Goal: Task Accomplishment & Management: Manage account settings

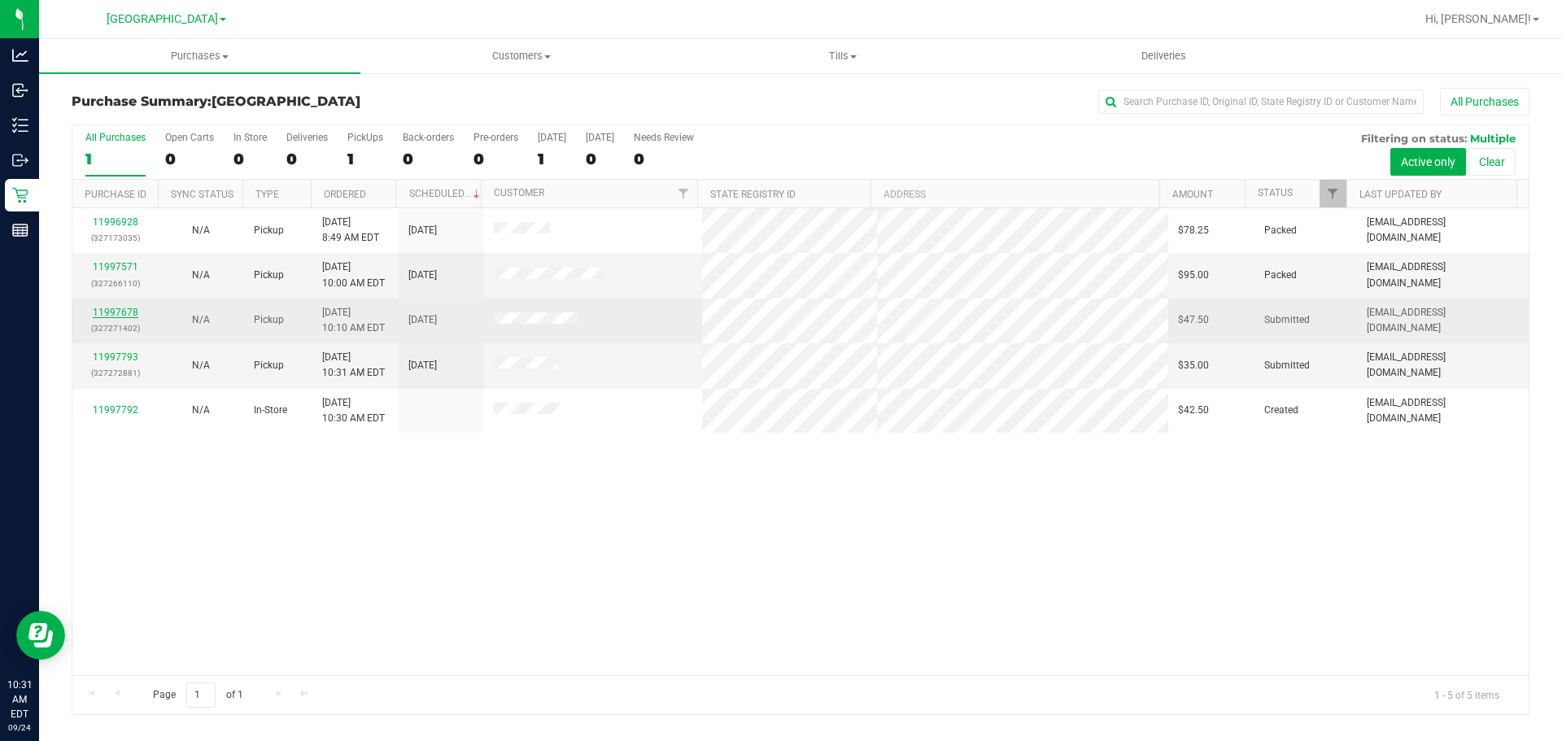
click at [113, 314] on link "11997678" at bounding box center [116, 312] width 46 height 11
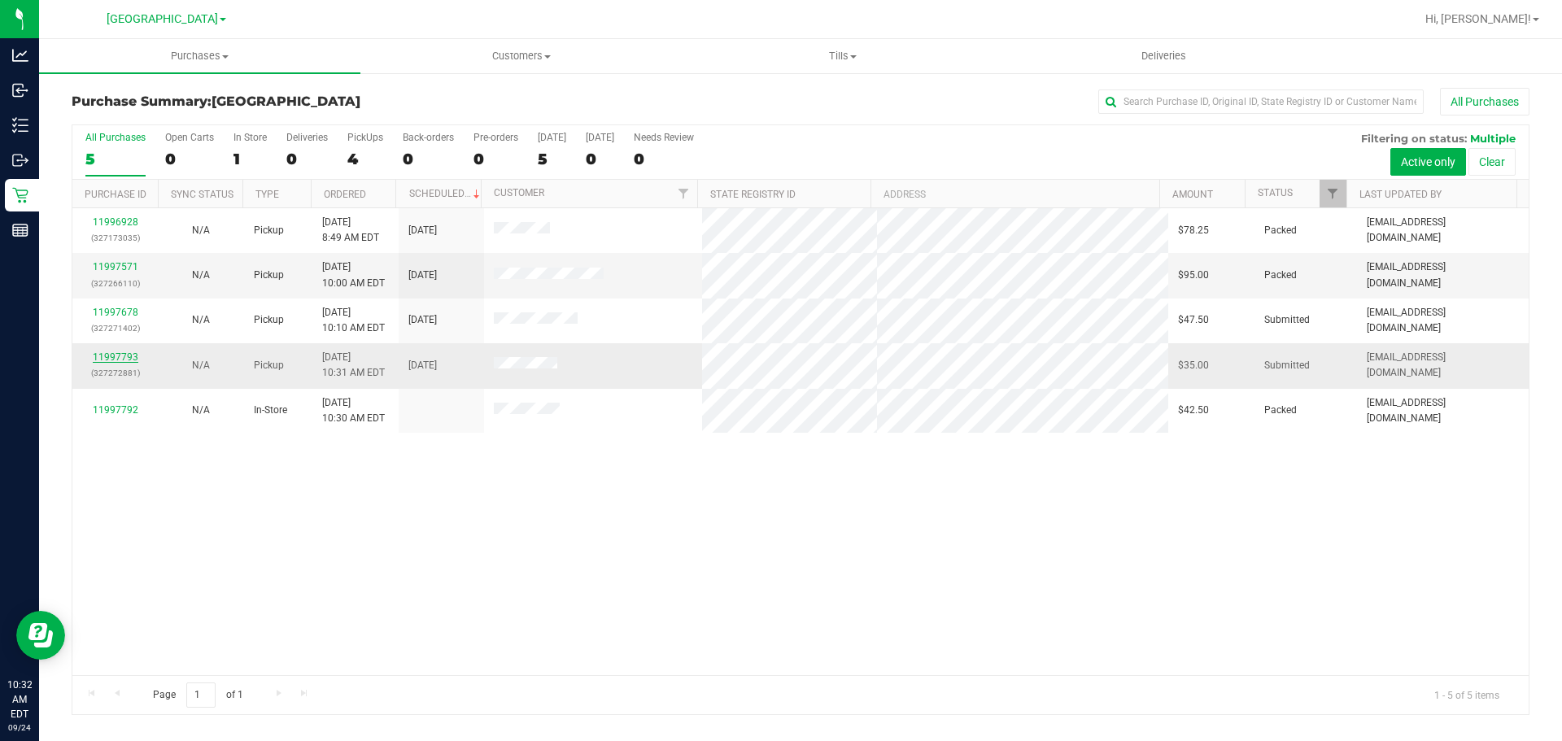
click at [103, 357] on link "11997793" at bounding box center [116, 357] width 46 height 11
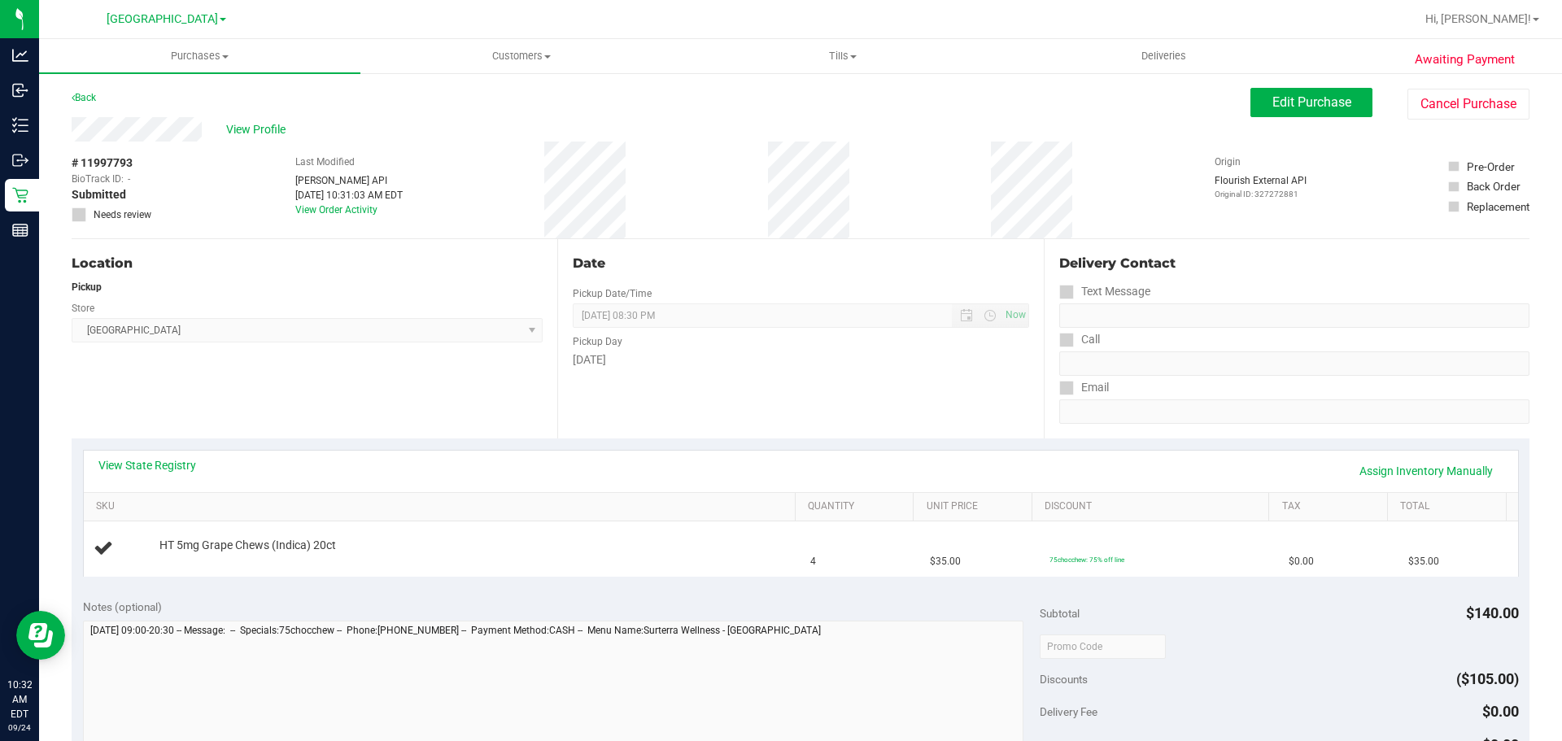
click at [577, 413] on div "Date Pickup Date/Time [DATE] Now [DATE] 08:30 PM Now Pickup Day [DATE]" at bounding box center [800, 338] width 486 height 199
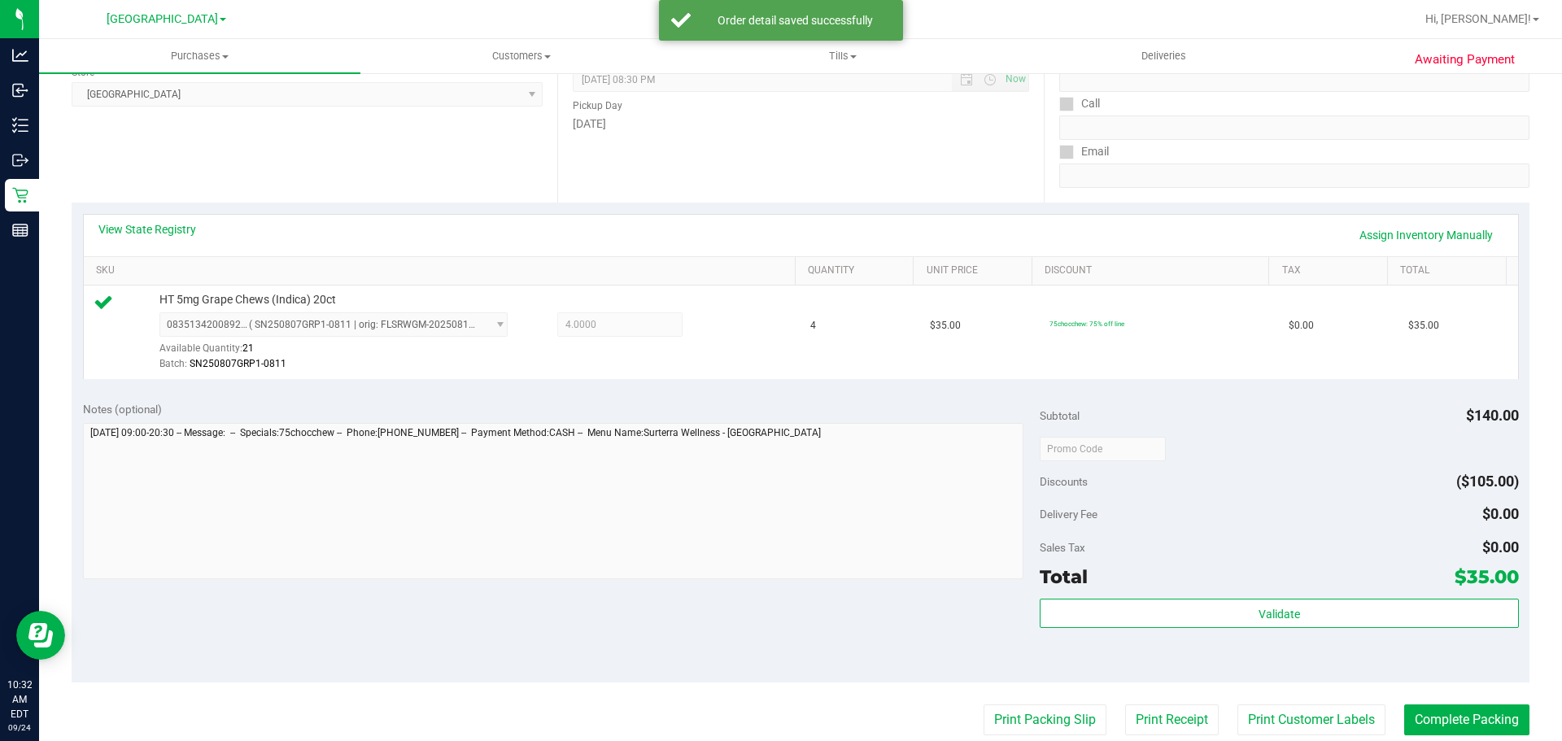
scroll to position [325, 0]
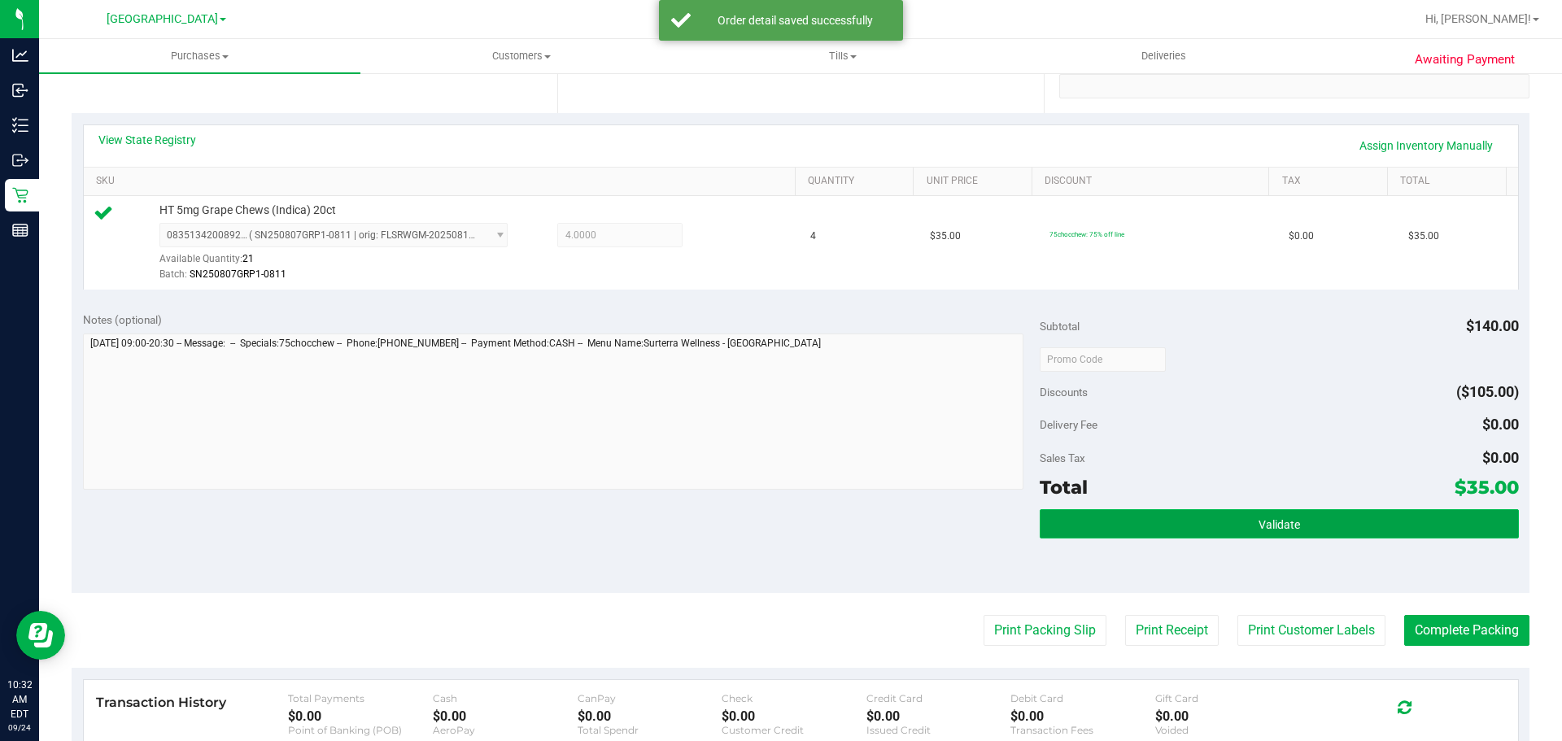
click at [1171, 515] on button "Validate" at bounding box center [1279, 523] width 478 height 29
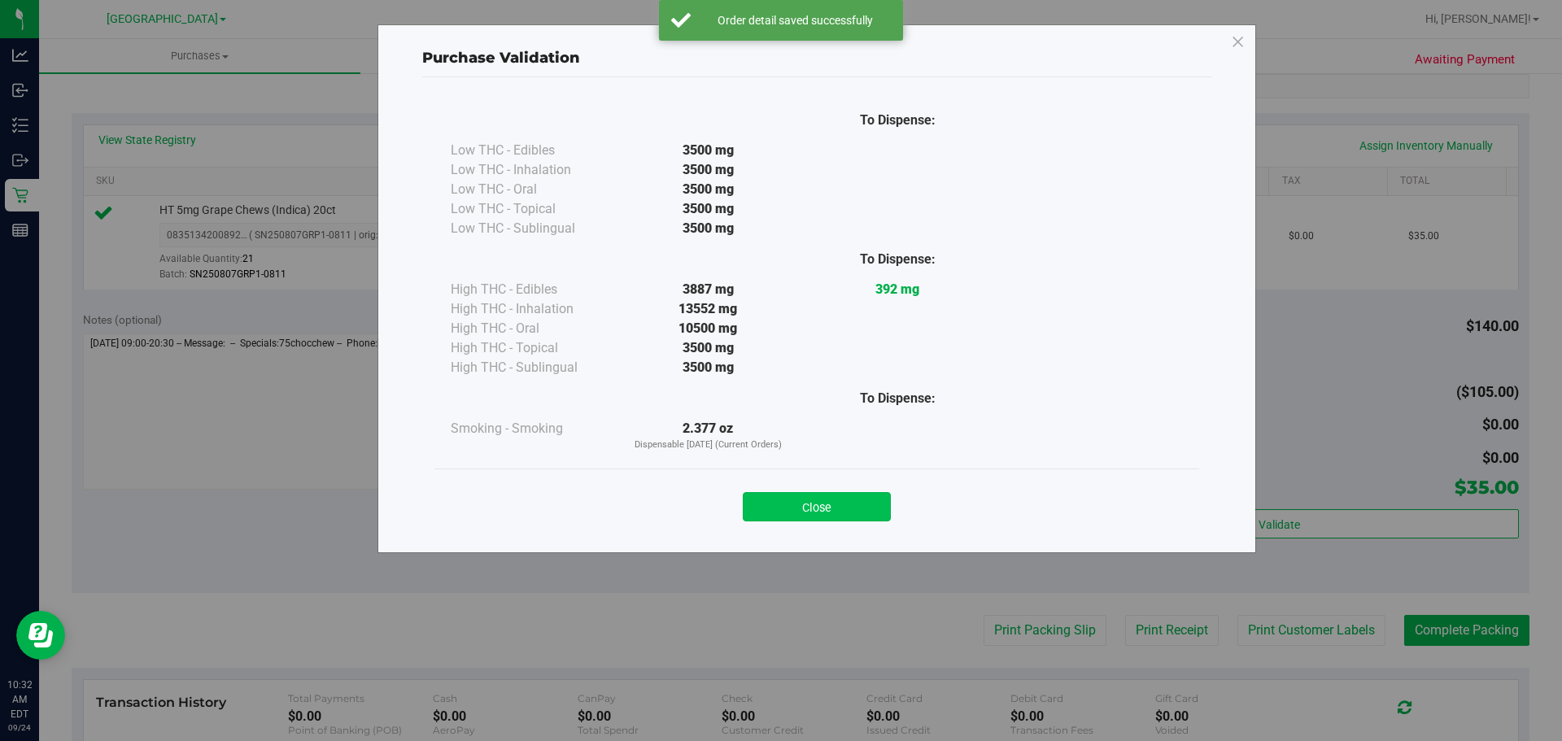
click at [885, 507] on button "Close" at bounding box center [817, 506] width 148 height 29
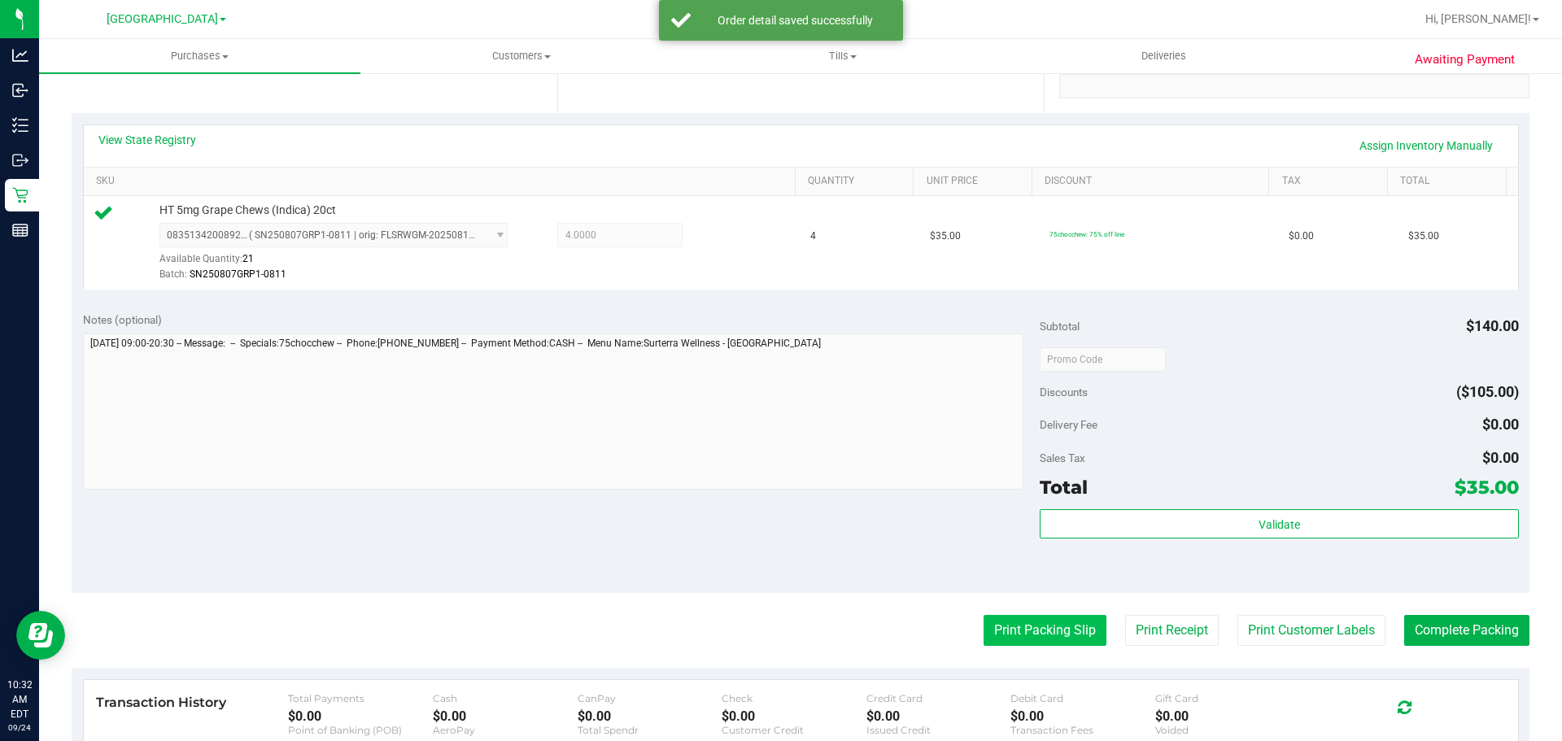
click at [1007, 620] on button "Print Packing Slip" at bounding box center [1045, 630] width 123 height 31
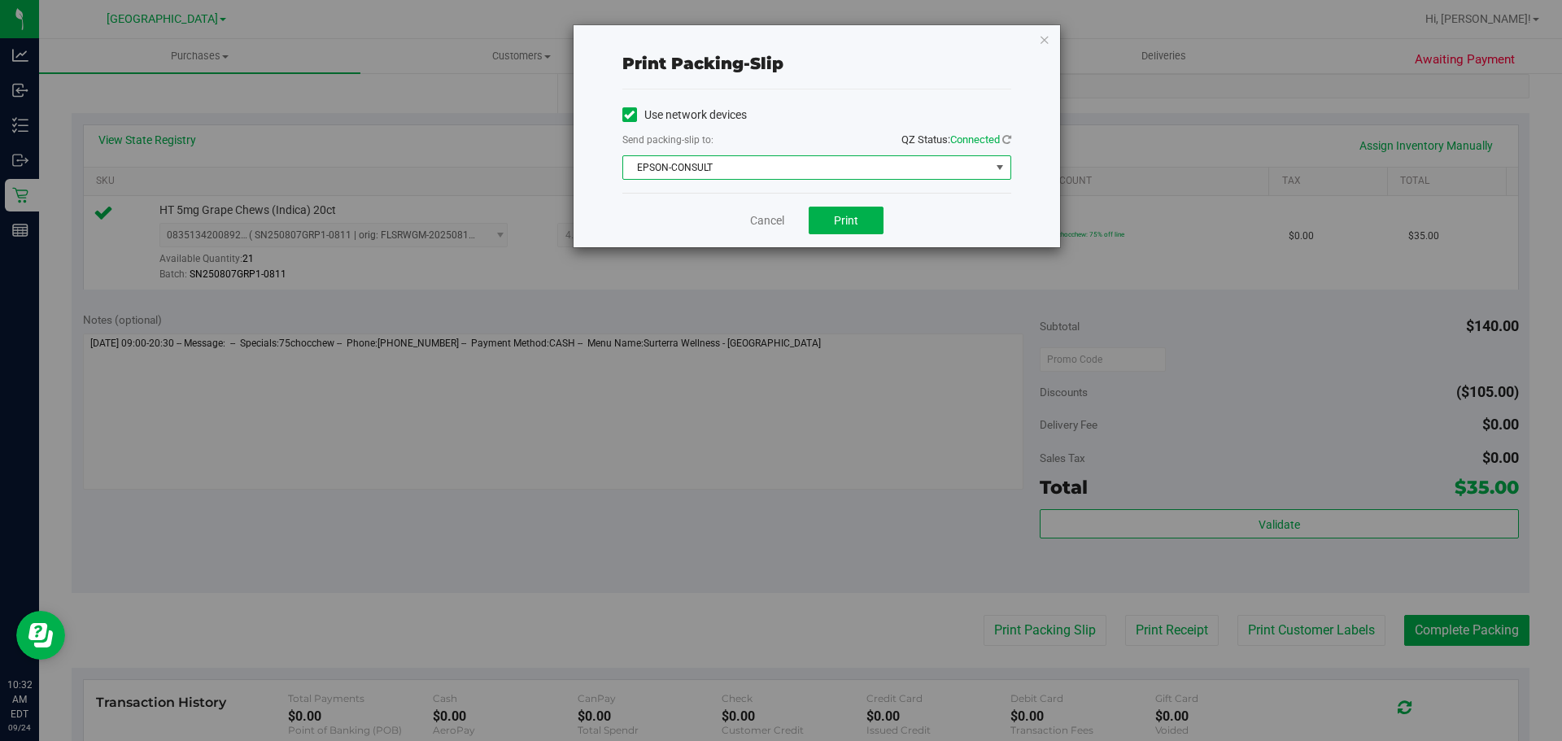
click at [838, 178] on span "EPSON-CONSULT" at bounding box center [806, 167] width 367 height 23
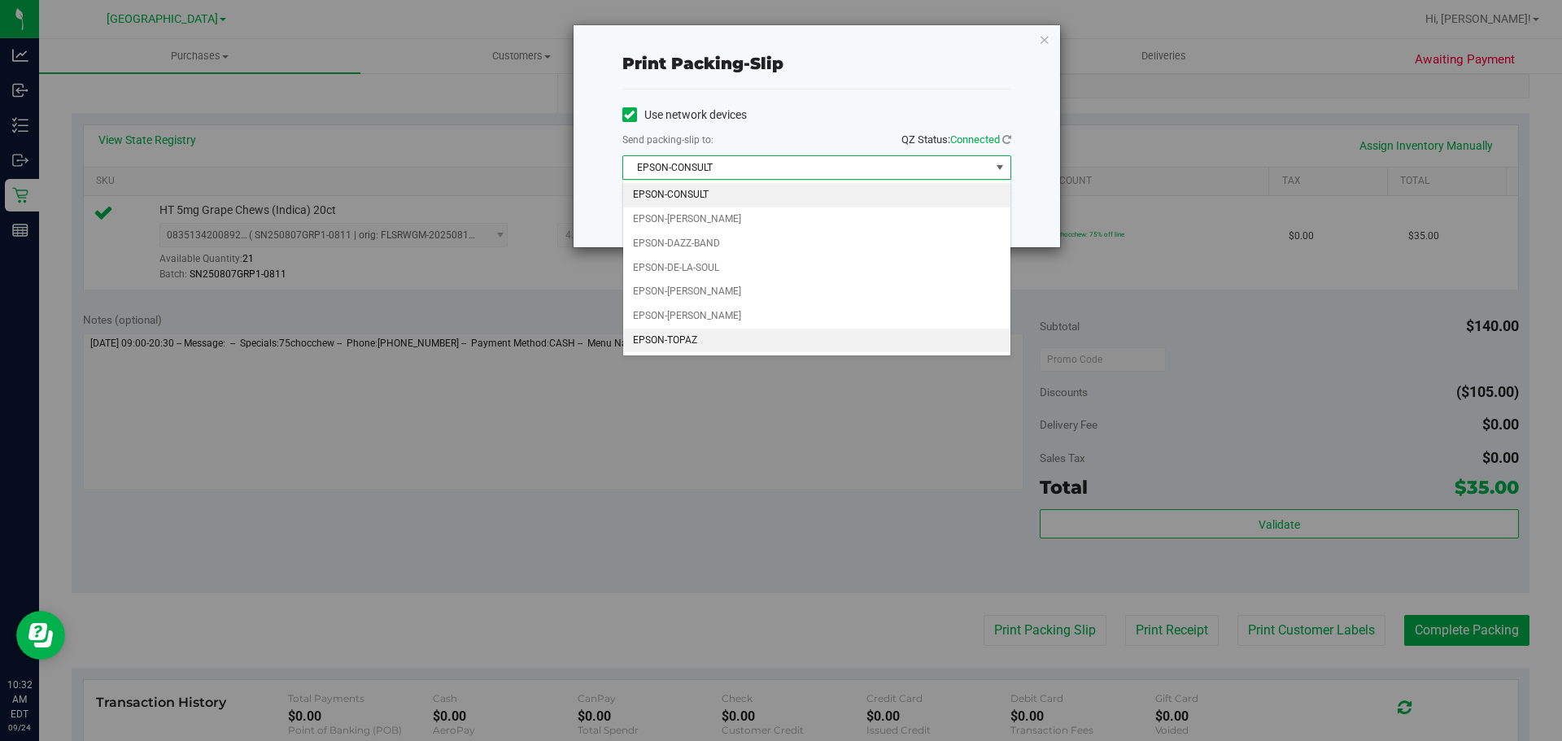
click at [791, 343] on li "EPSON-TOPAZ" at bounding box center [816, 341] width 387 height 24
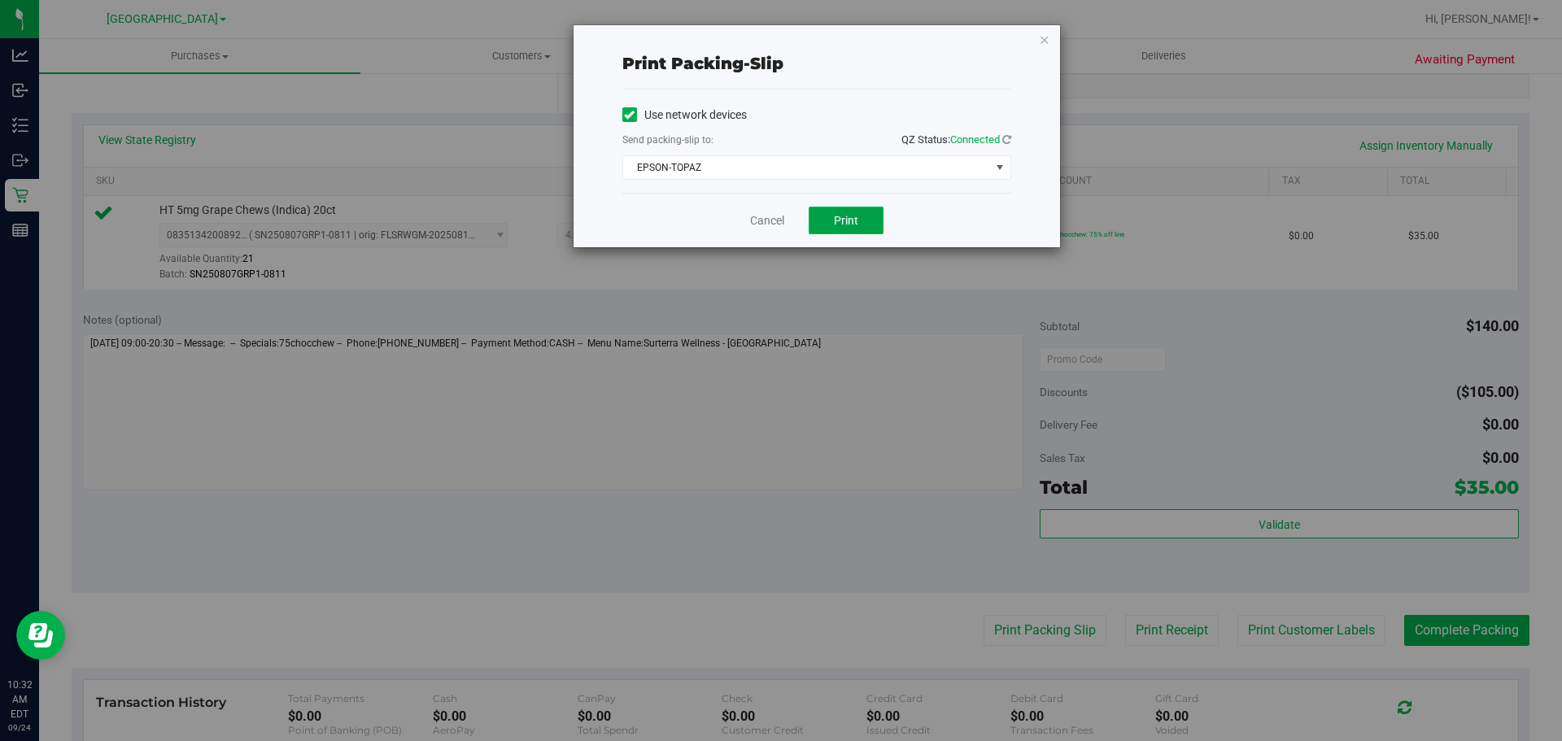
click at [841, 217] on span "Print" at bounding box center [846, 220] width 24 height 13
click at [771, 226] on link "Cancel" at bounding box center [767, 220] width 34 height 17
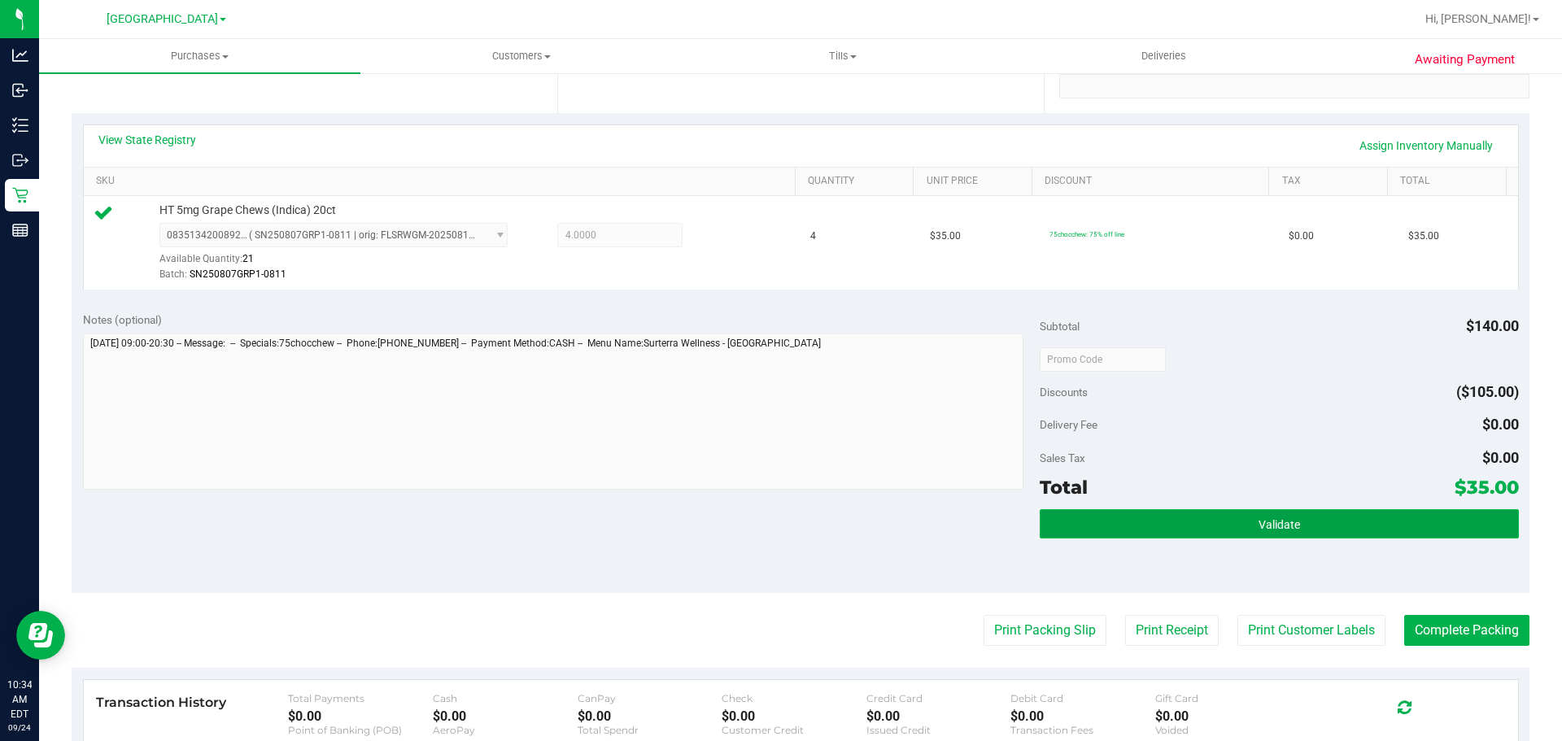
click at [1124, 516] on button "Validate" at bounding box center [1279, 523] width 478 height 29
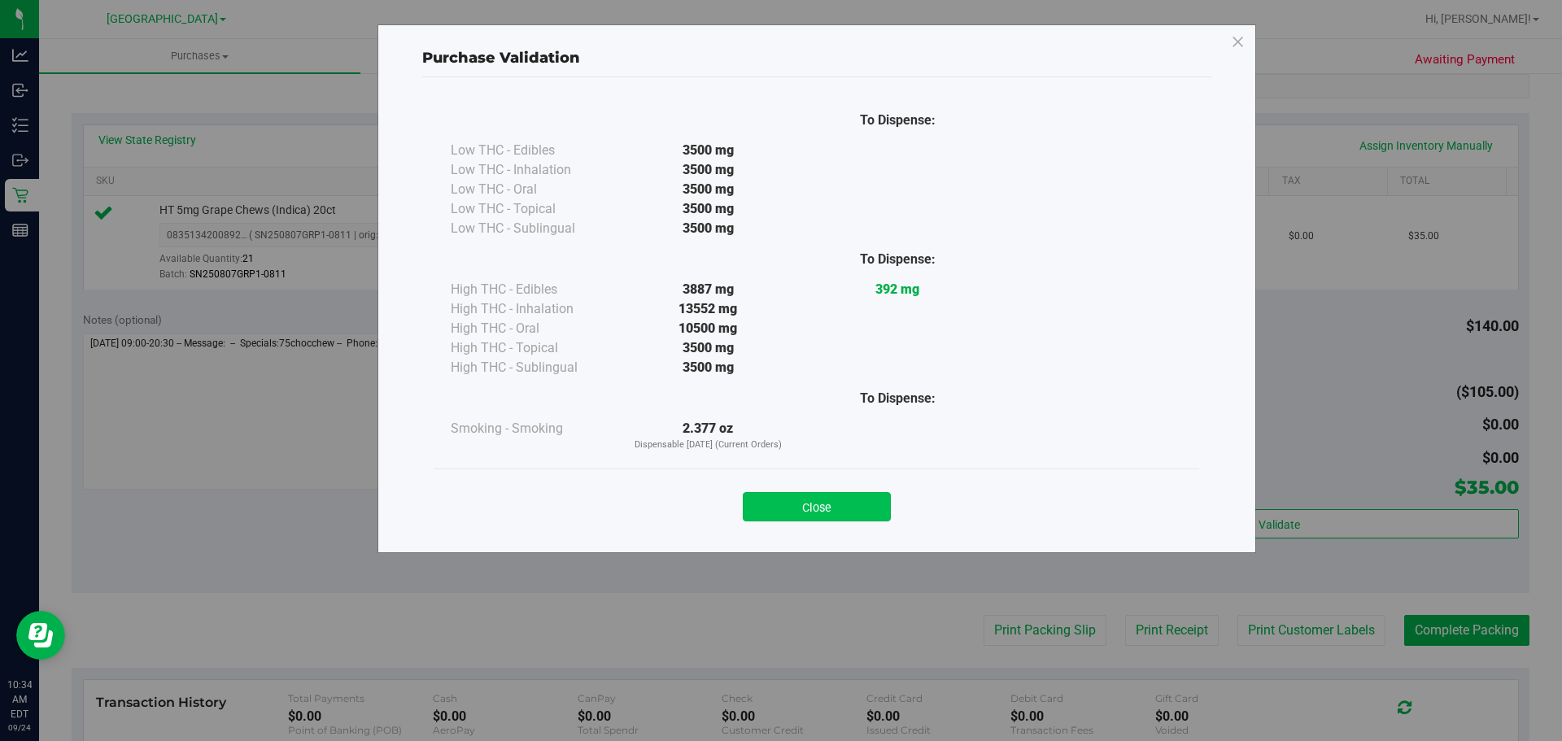
click at [845, 509] on button "Close" at bounding box center [817, 506] width 148 height 29
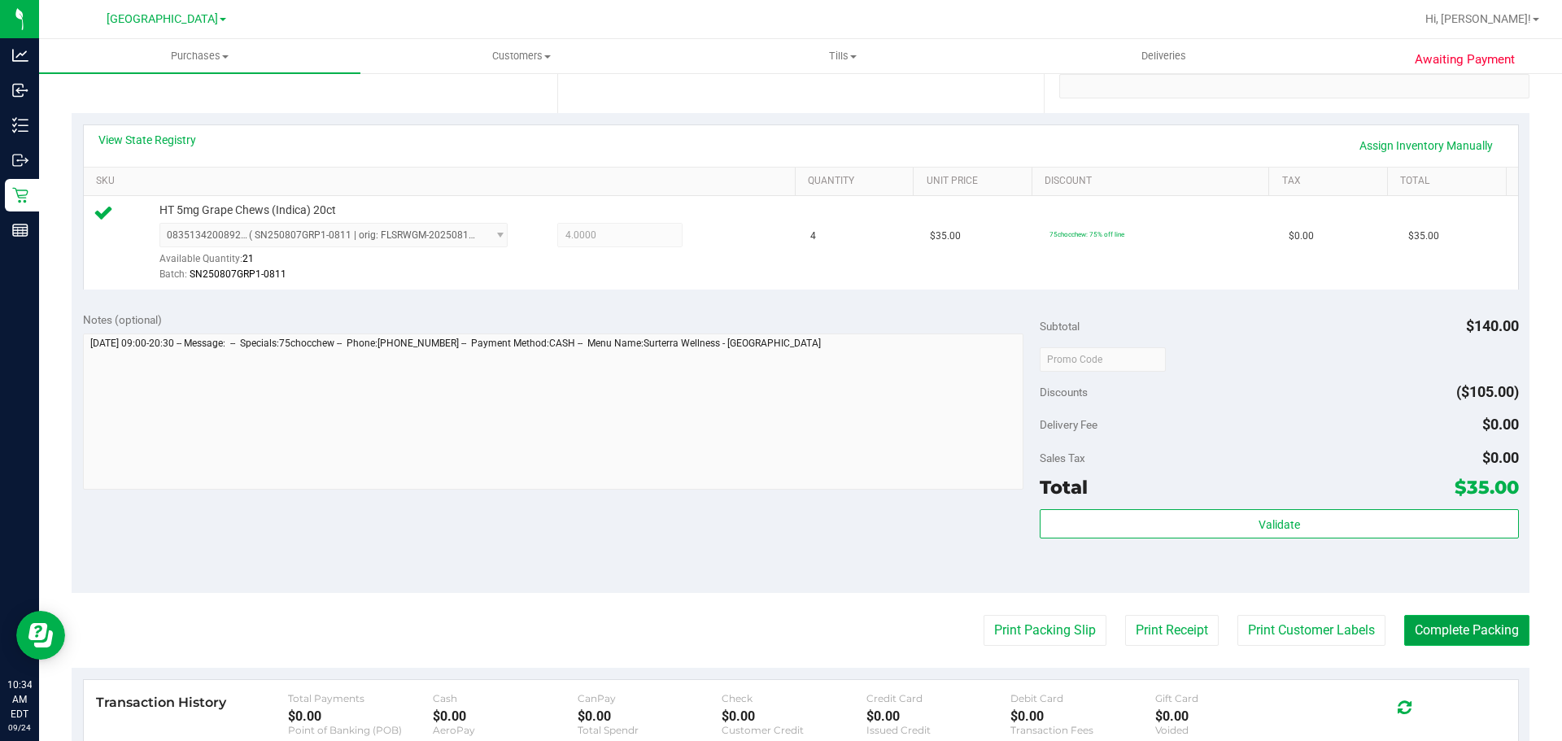
click at [1430, 628] on button "Complete Packing" at bounding box center [1466, 630] width 125 height 31
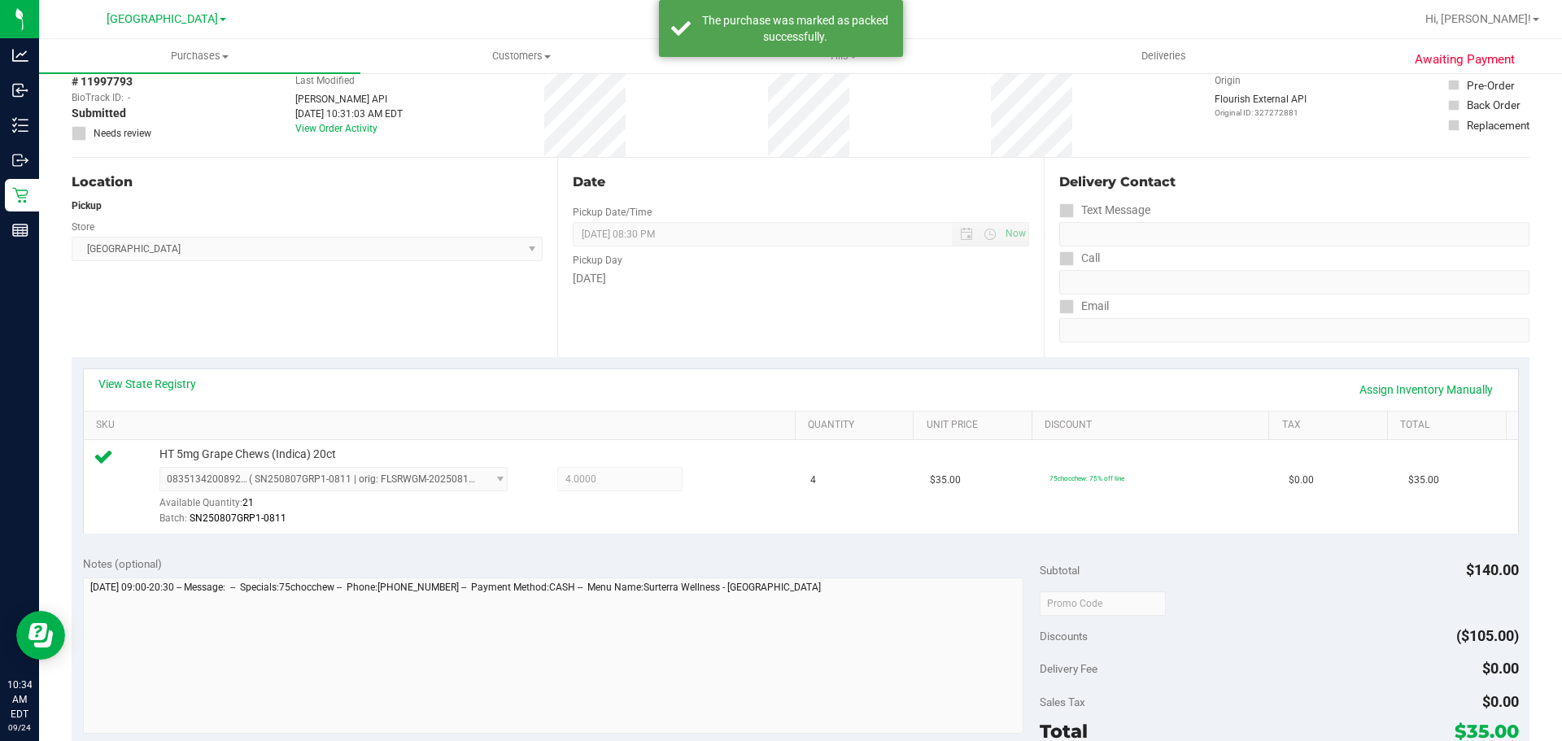
scroll to position [0, 0]
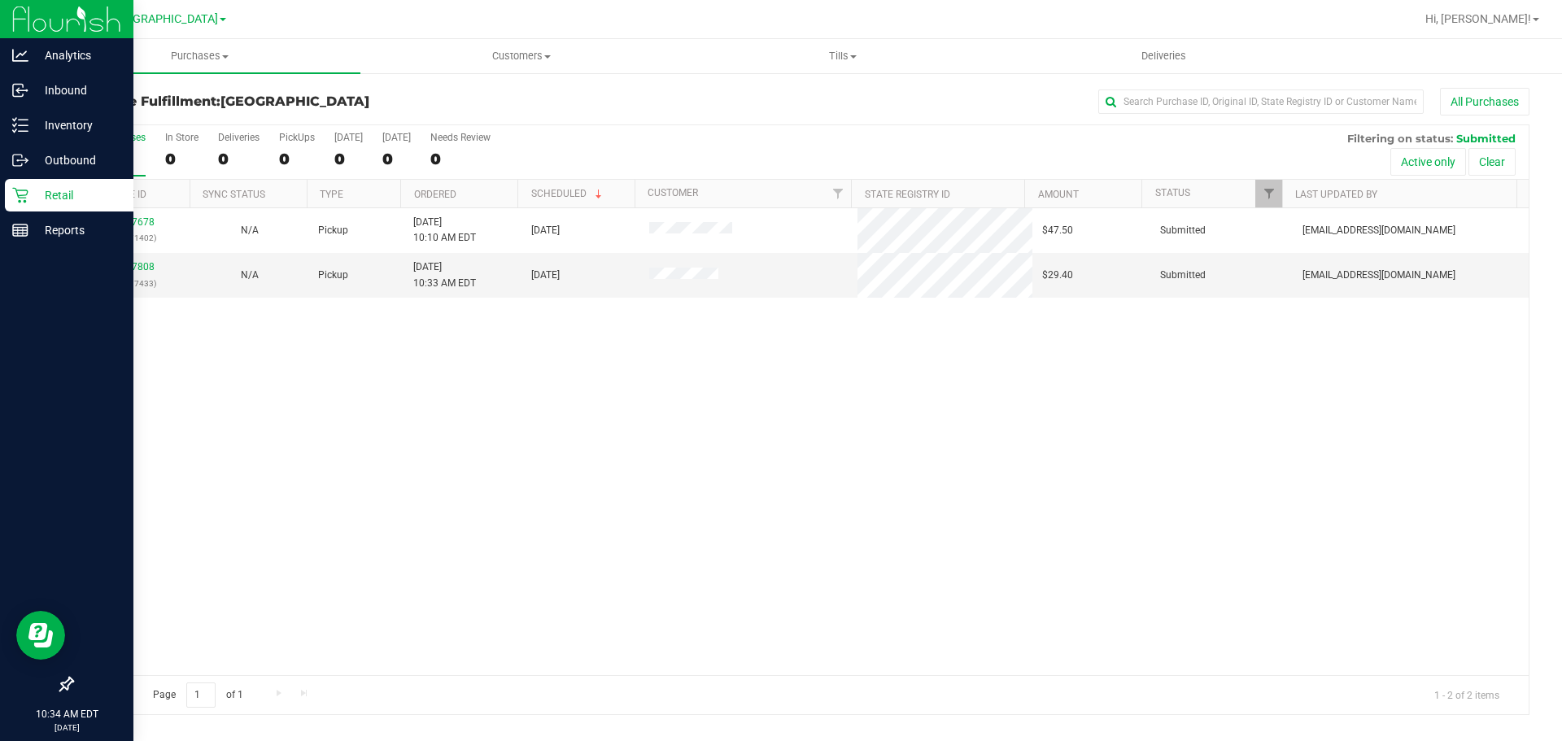
click at [44, 207] on div "Retail" at bounding box center [69, 195] width 129 height 33
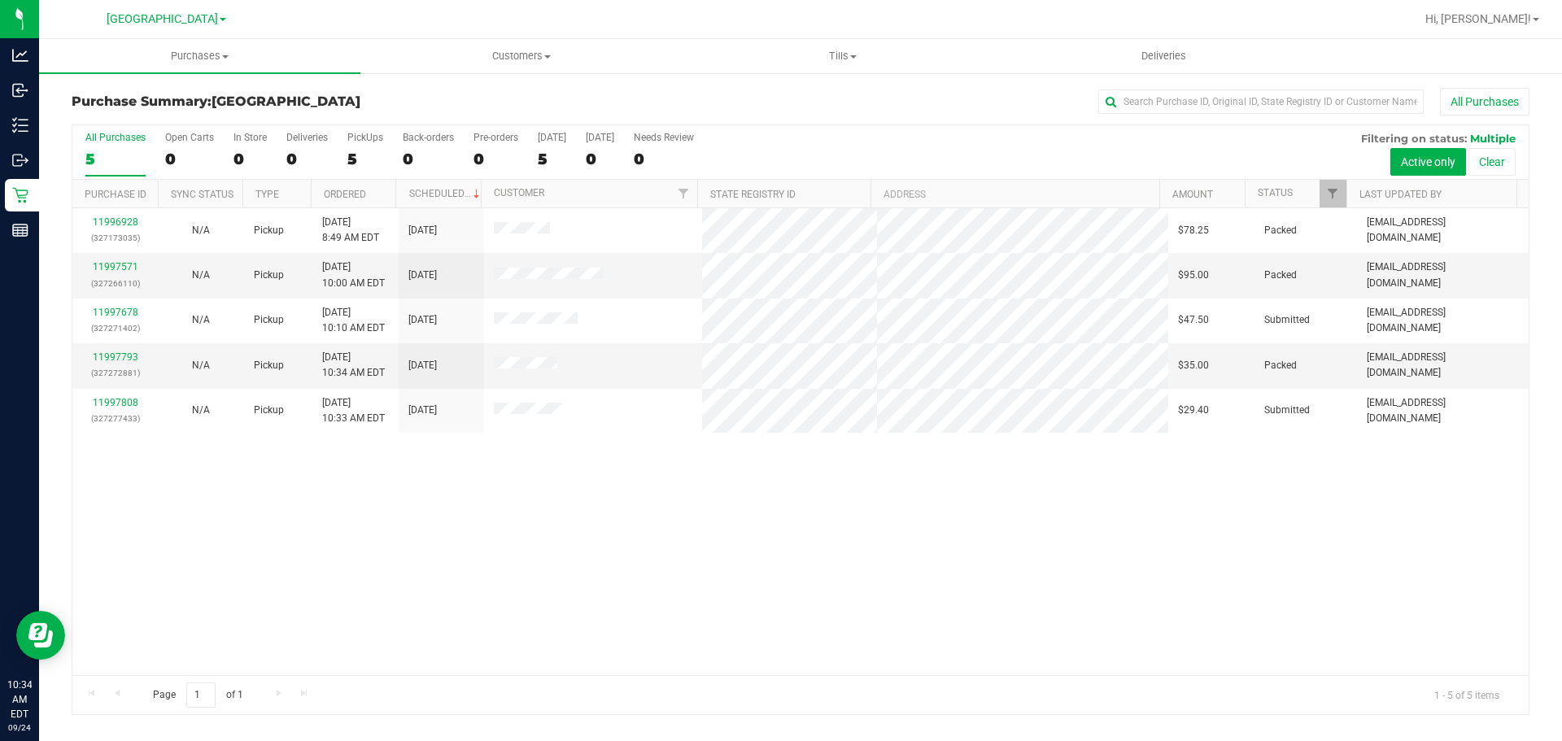
drag, startPoint x: 658, startPoint y: 527, endPoint x: 646, endPoint y: 529, distance: 12.3
click at [658, 529] on div "11996928 (327173035) N/A Pickup 9/24/2025 8:49 AM EDT 9/24/2025 $78.25 Packed a…" at bounding box center [800, 441] width 1457 height 467
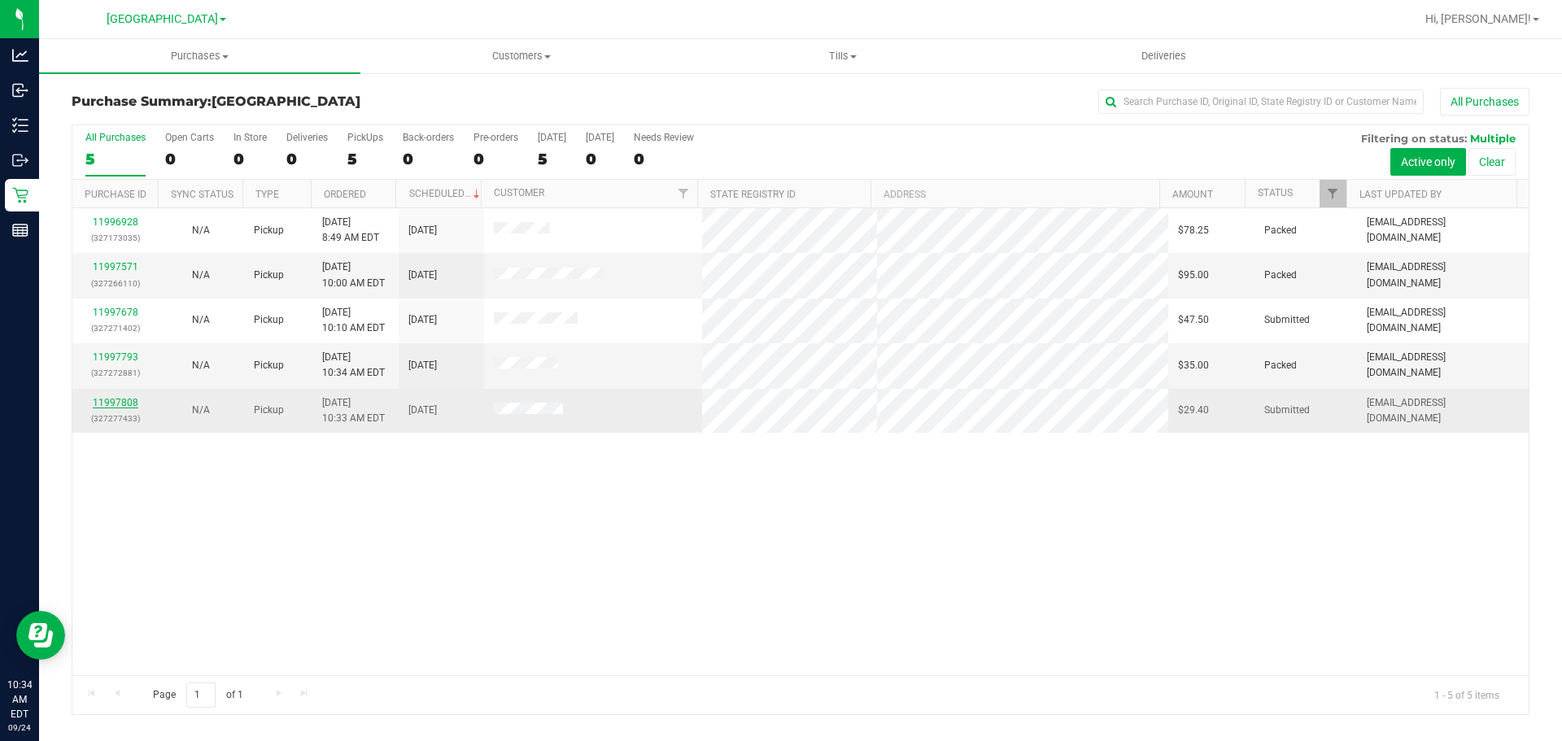
click at [108, 407] on link "11997808" at bounding box center [116, 402] width 46 height 11
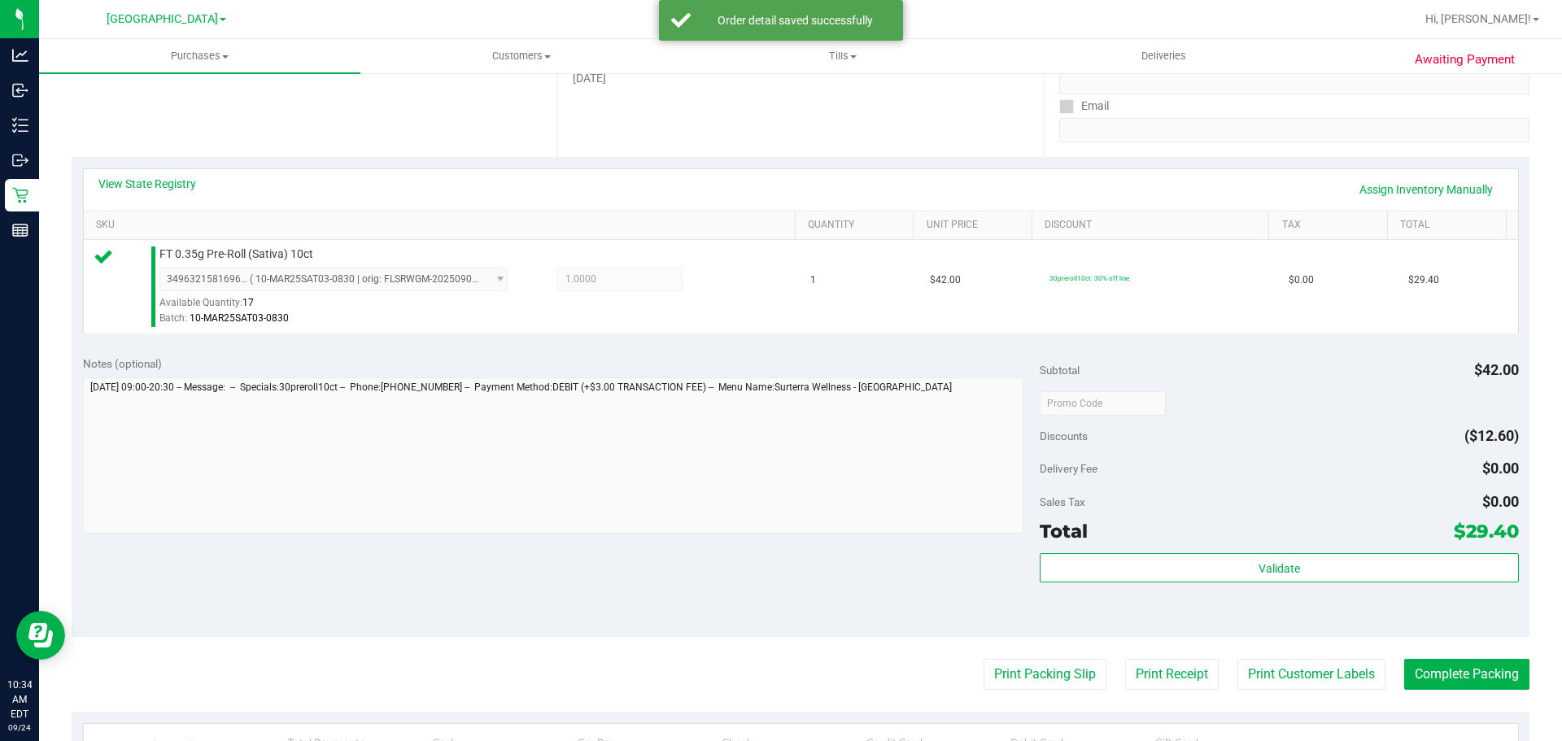
scroll to position [407, 0]
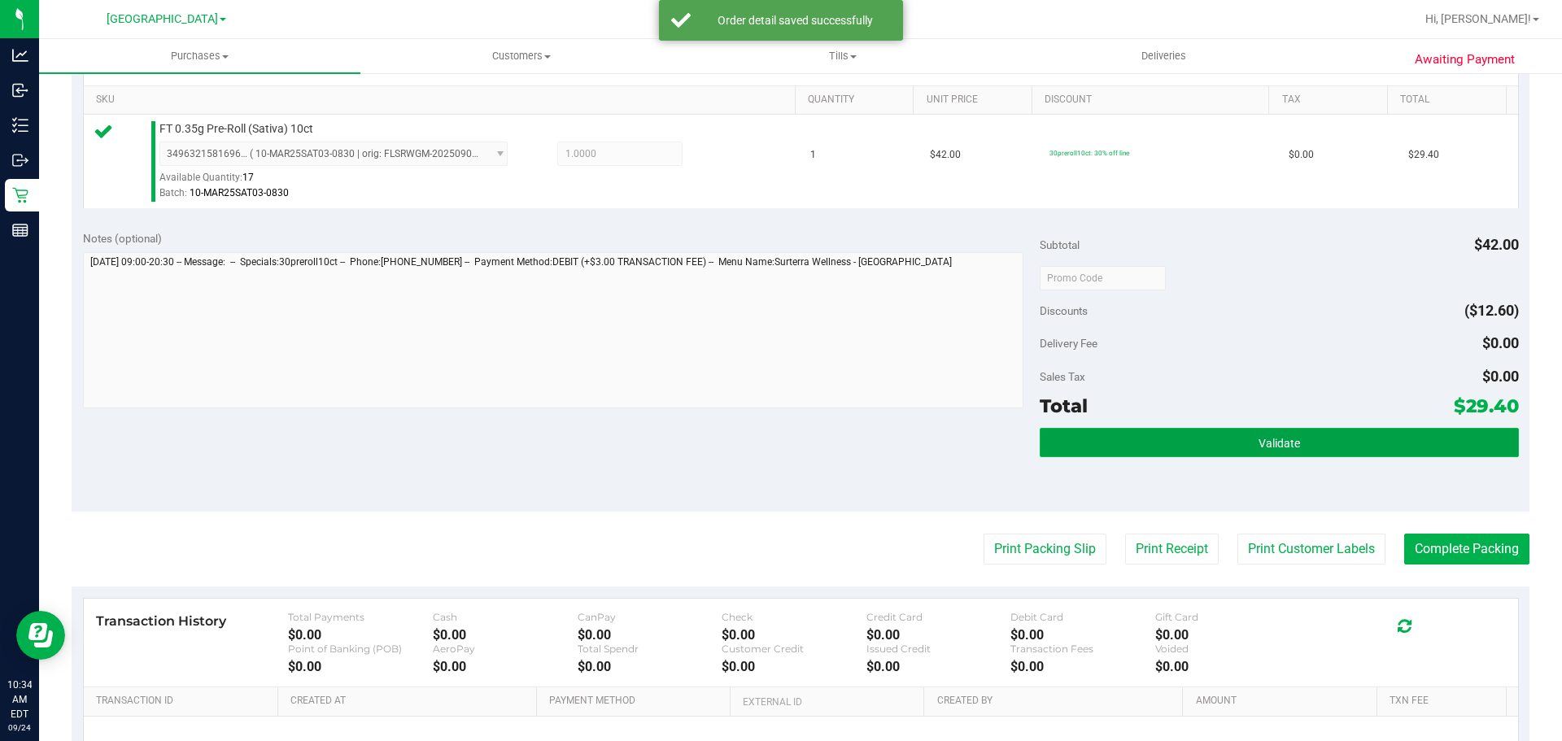
click at [1242, 430] on button "Validate" at bounding box center [1279, 442] width 478 height 29
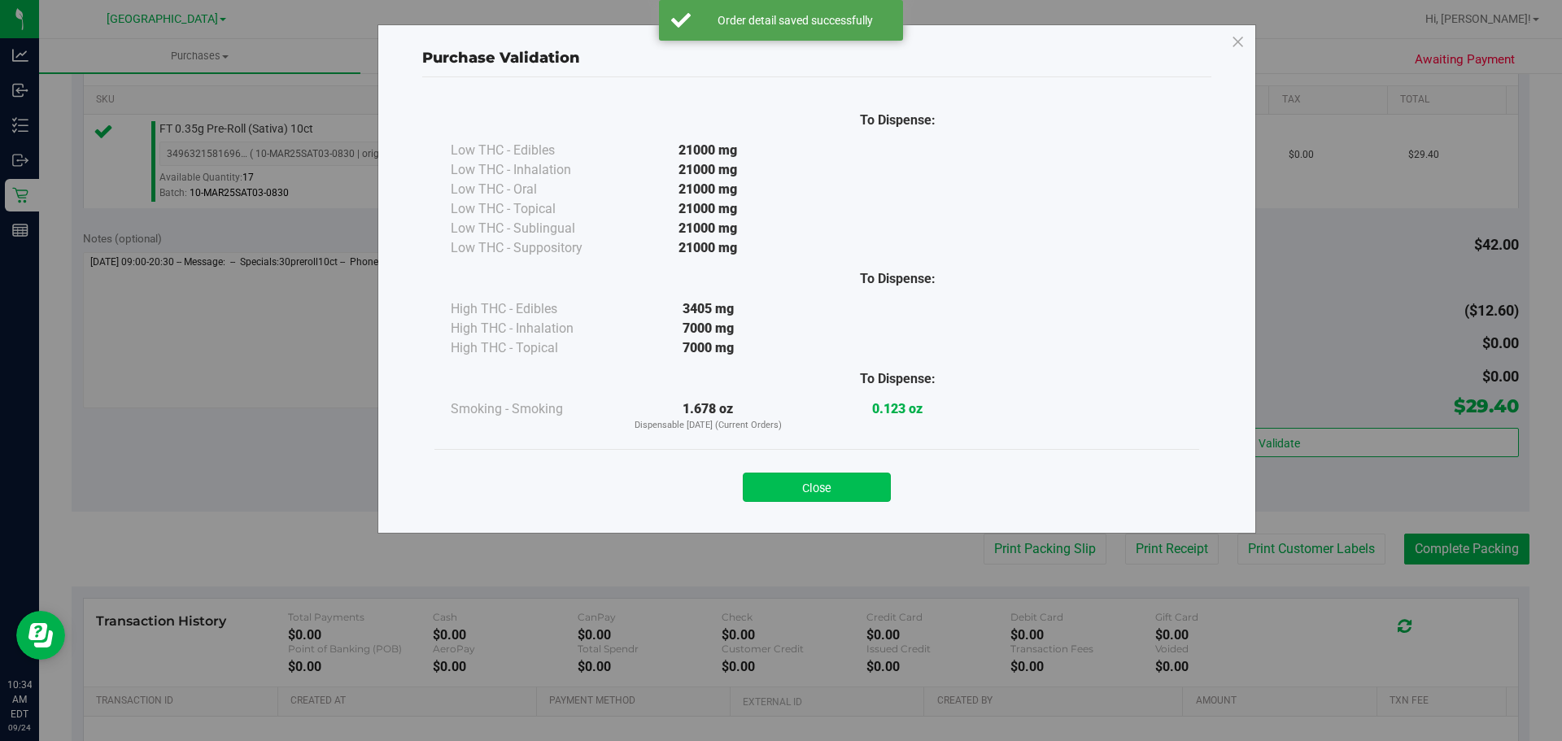
click at [834, 490] on button "Close" at bounding box center [817, 487] width 148 height 29
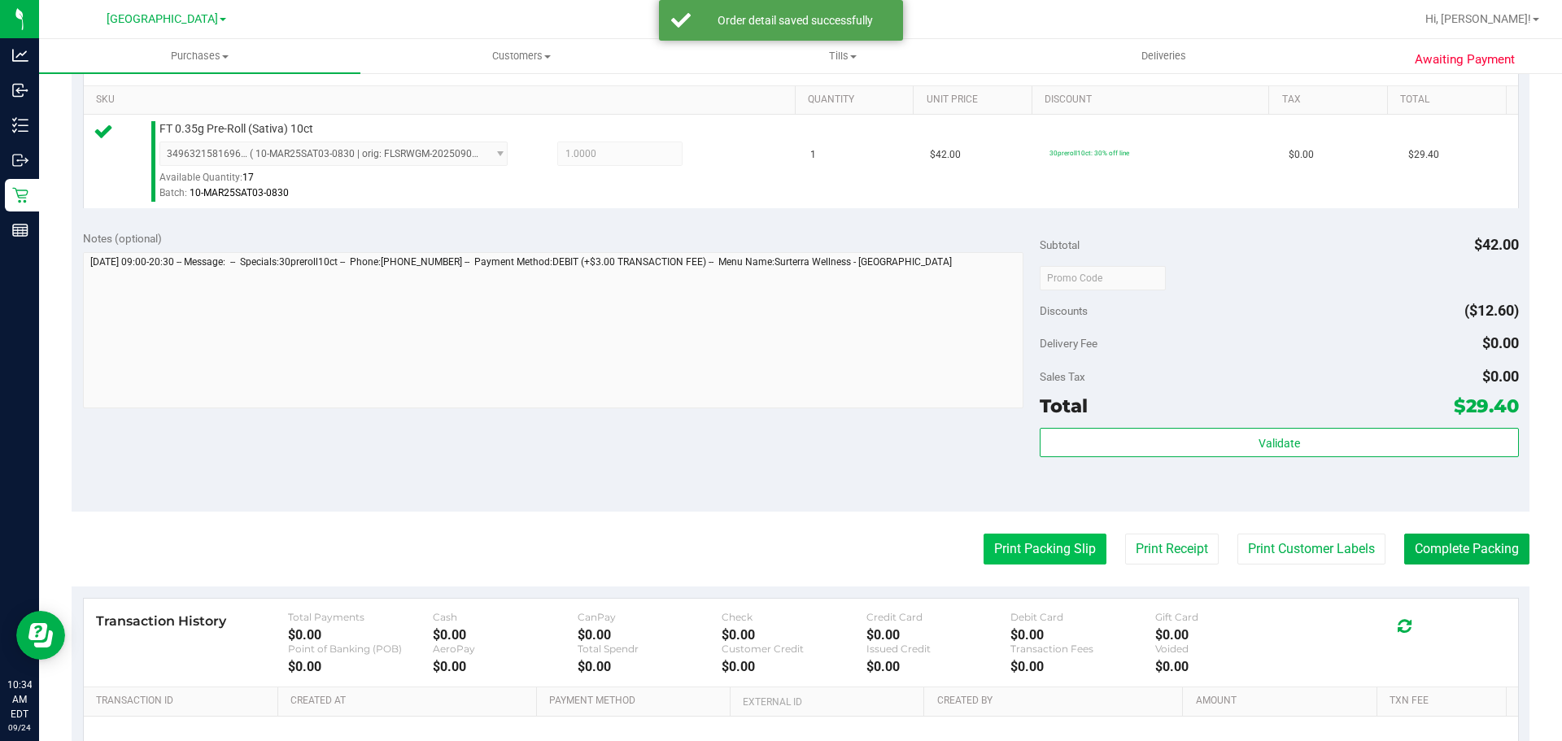
click at [1025, 556] on button "Print Packing Slip" at bounding box center [1045, 549] width 123 height 31
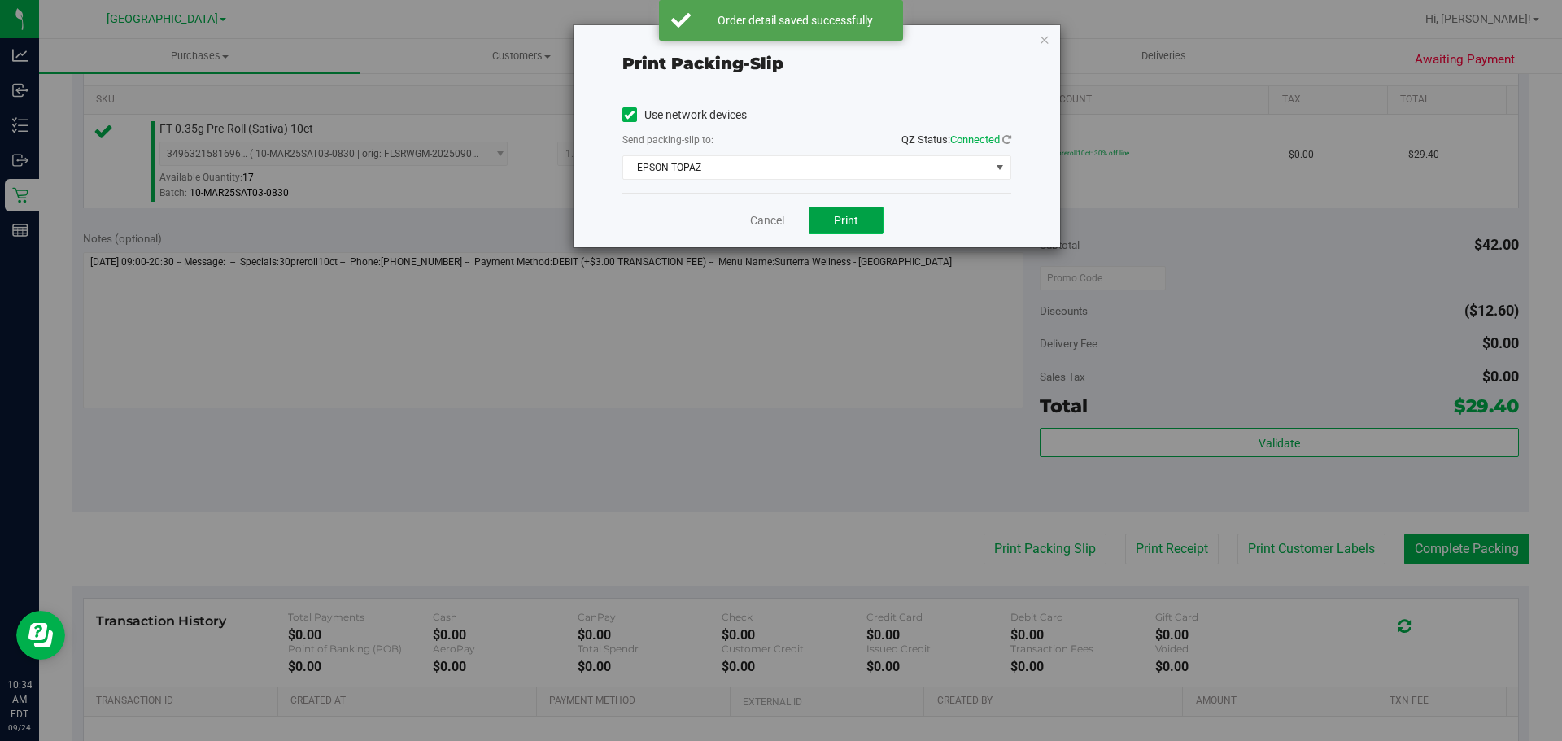
click at [833, 212] on button "Print" at bounding box center [846, 221] width 75 height 28
click at [760, 220] on link "Cancel" at bounding box center [767, 220] width 34 height 17
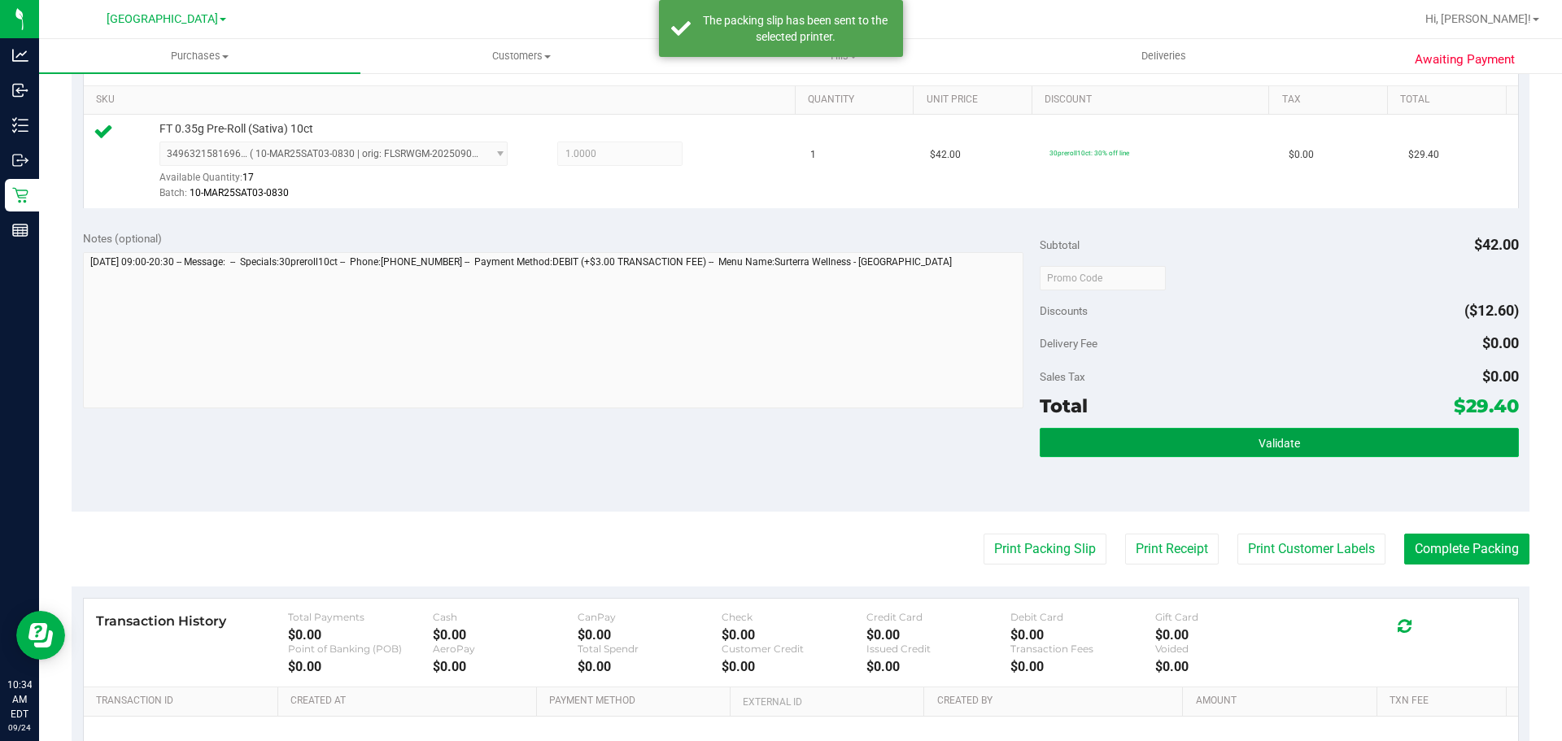
click at [1129, 436] on button "Validate" at bounding box center [1279, 442] width 478 height 29
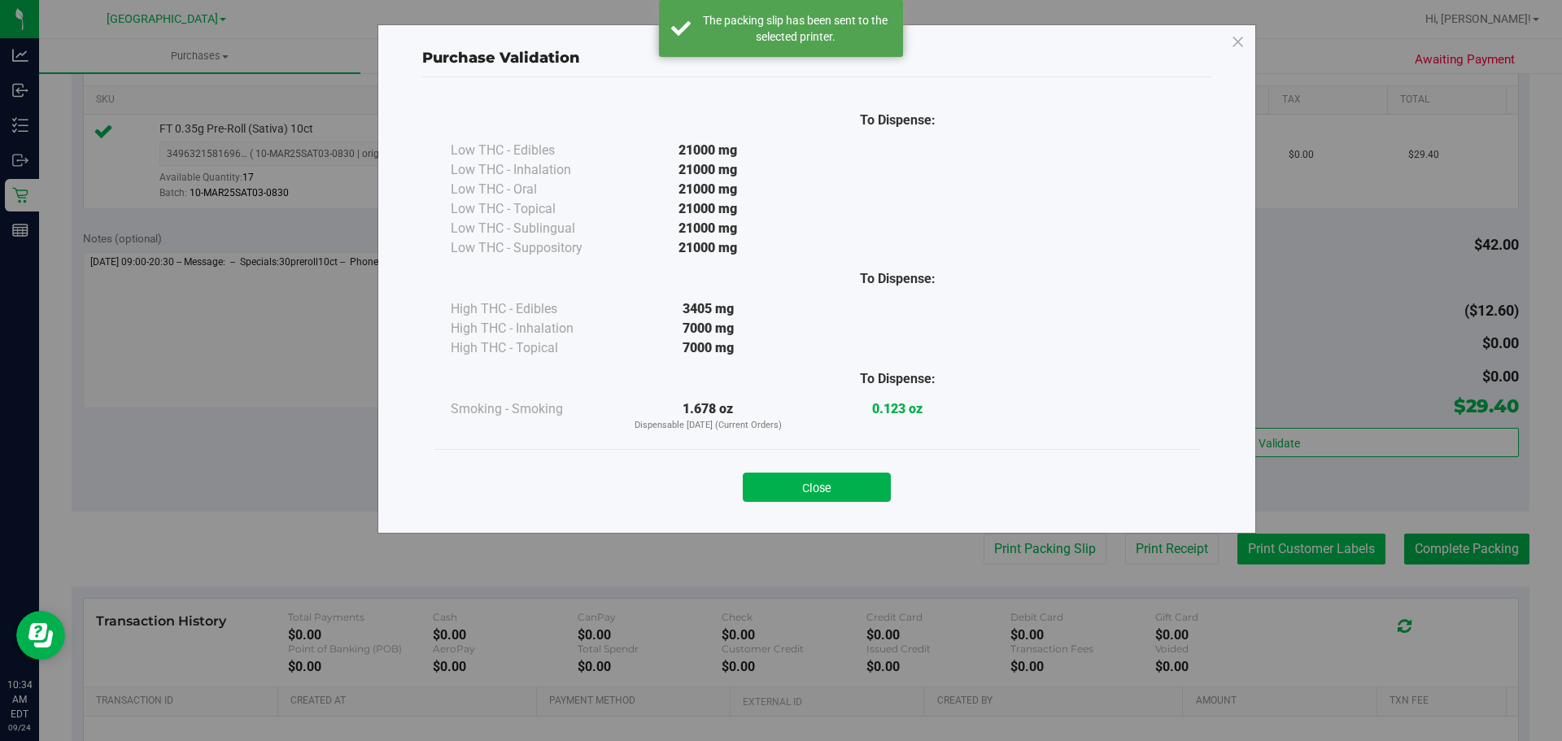
drag, startPoint x: 863, startPoint y: 482, endPoint x: 1363, endPoint y: 546, distance: 503.7
click at [867, 482] on button "Close" at bounding box center [817, 487] width 148 height 29
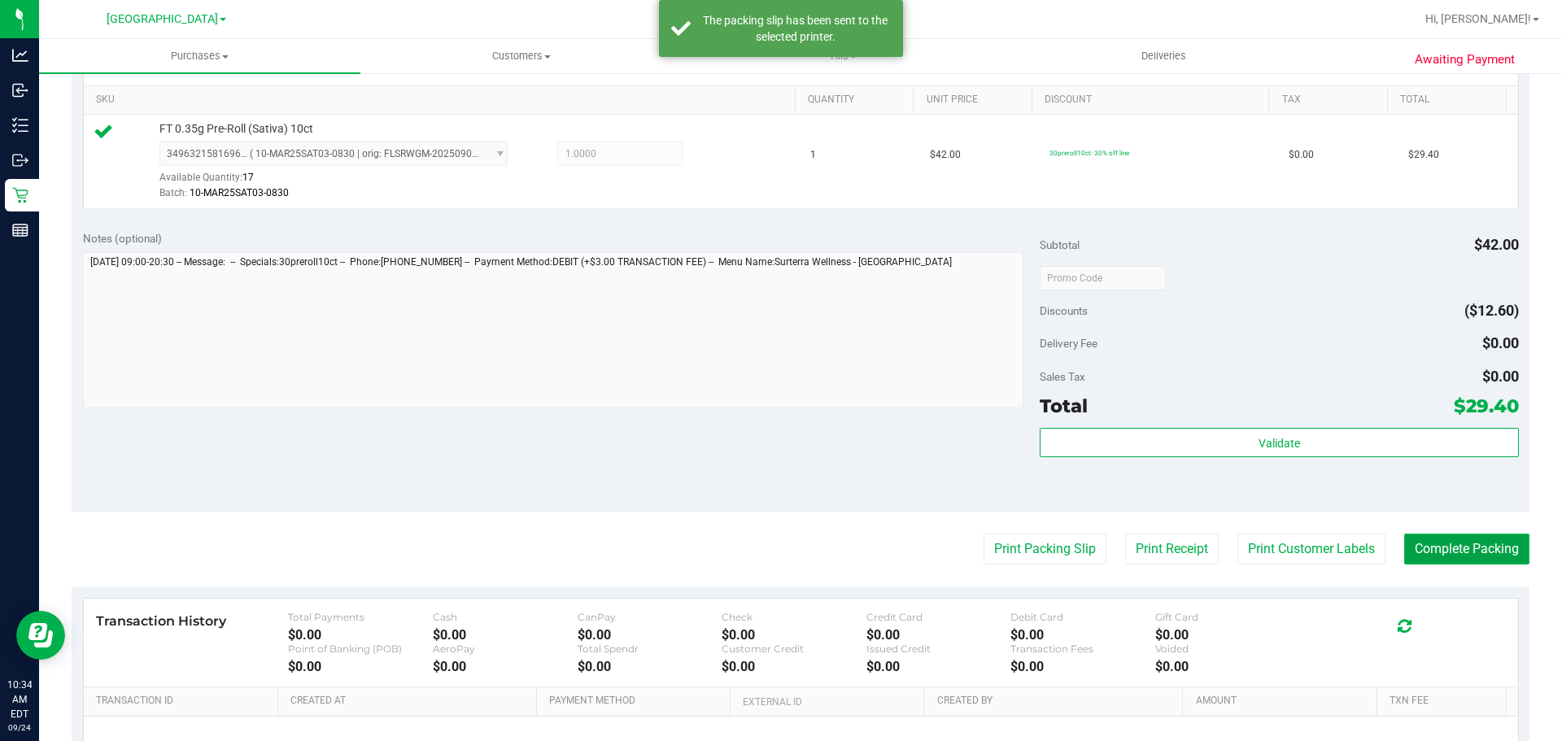
click at [1420, 544] on button "Complete Packing" at bounding box center [1466, 549] width 125 height 31
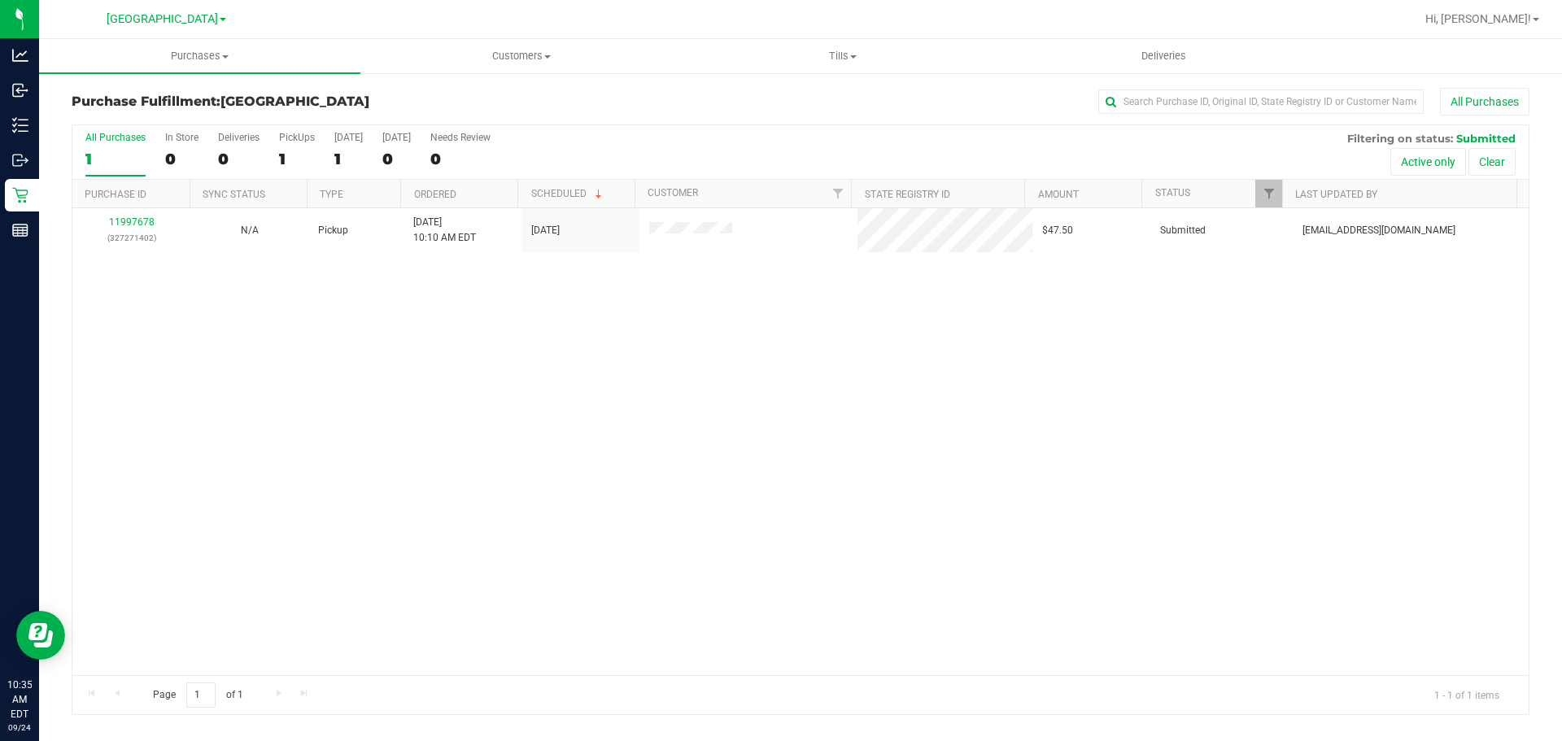
click at [1206, 608] on div "11997678 (327271402) N/A Pickup 9/24/2025 10:10 AM EDT 9/24/2025 $47.50 Submitt…" at bounding box center [800, 441] width 1457 height 467
click at [579, 397] on div "11997678 (327271402) N/A Pickup 9/24/2025 10:10 AM EDT 9/24/2025 $47.50 Submitt…" at bounding box center [800, 441] width 1457 height 467
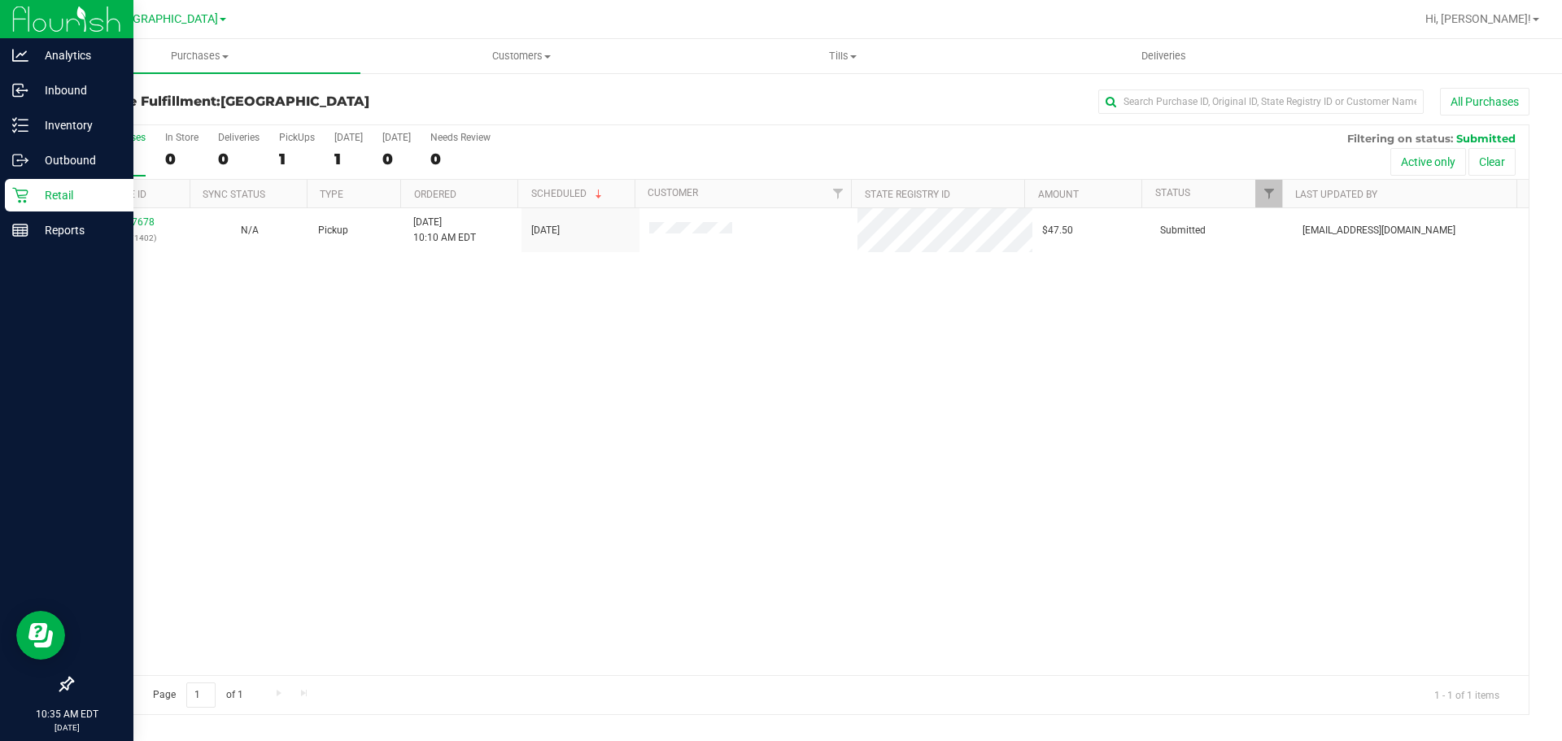
click at [20, 194] on icon at bounding box center [20, 195] width 16 height 16
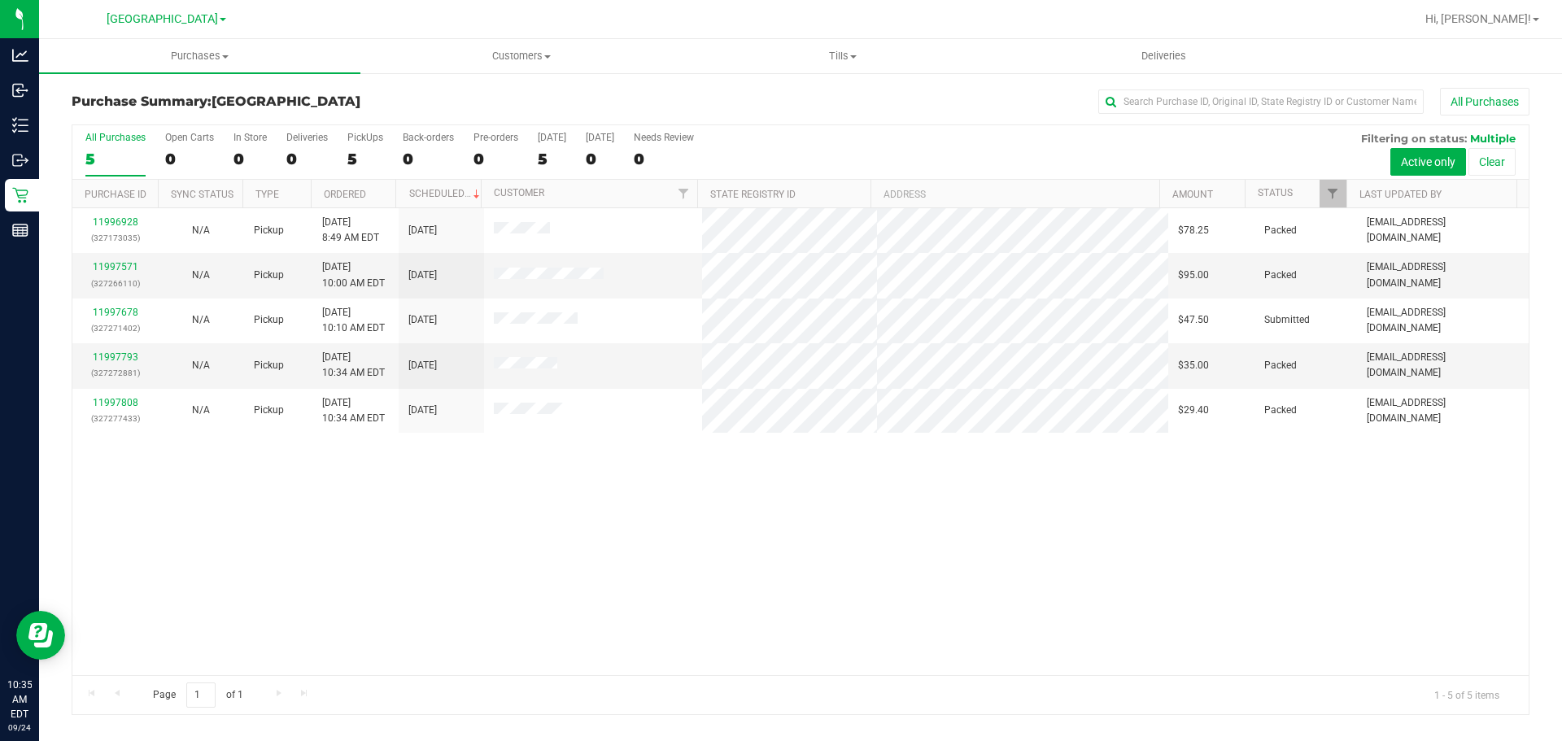
click at [824, 474] on div "11996928 (327173035) N/A Pickup 9/24/2025 8:49 AM EDT 9/24/2025 $78.25 Packed a…" at bounding box center [800, 441] width 1457 height 467
click at [681, 445] on div "11996928 (327173035) N/A Pickup 9/24/2025 8:49 AM EDT 9/24/2025 $78.25 Packed a…" at bounding box center [800, 441] width 1457 height 467
click at [684, 454] on div "11996928 (327173035) N/A Pickup 9/24/2025 8:49 AM EDT 9/24/2025 $78.25 Packed a…" at bounding box center [800, 441] width 1457 height 467
click at [491, 644] on div "11996928 (327173035) N/A Pickup 9/24/2025 8:49 AM EDT 9/24/2025 $78.25 Packed a…" at bounding box center [800, 441] width 1457 height 467
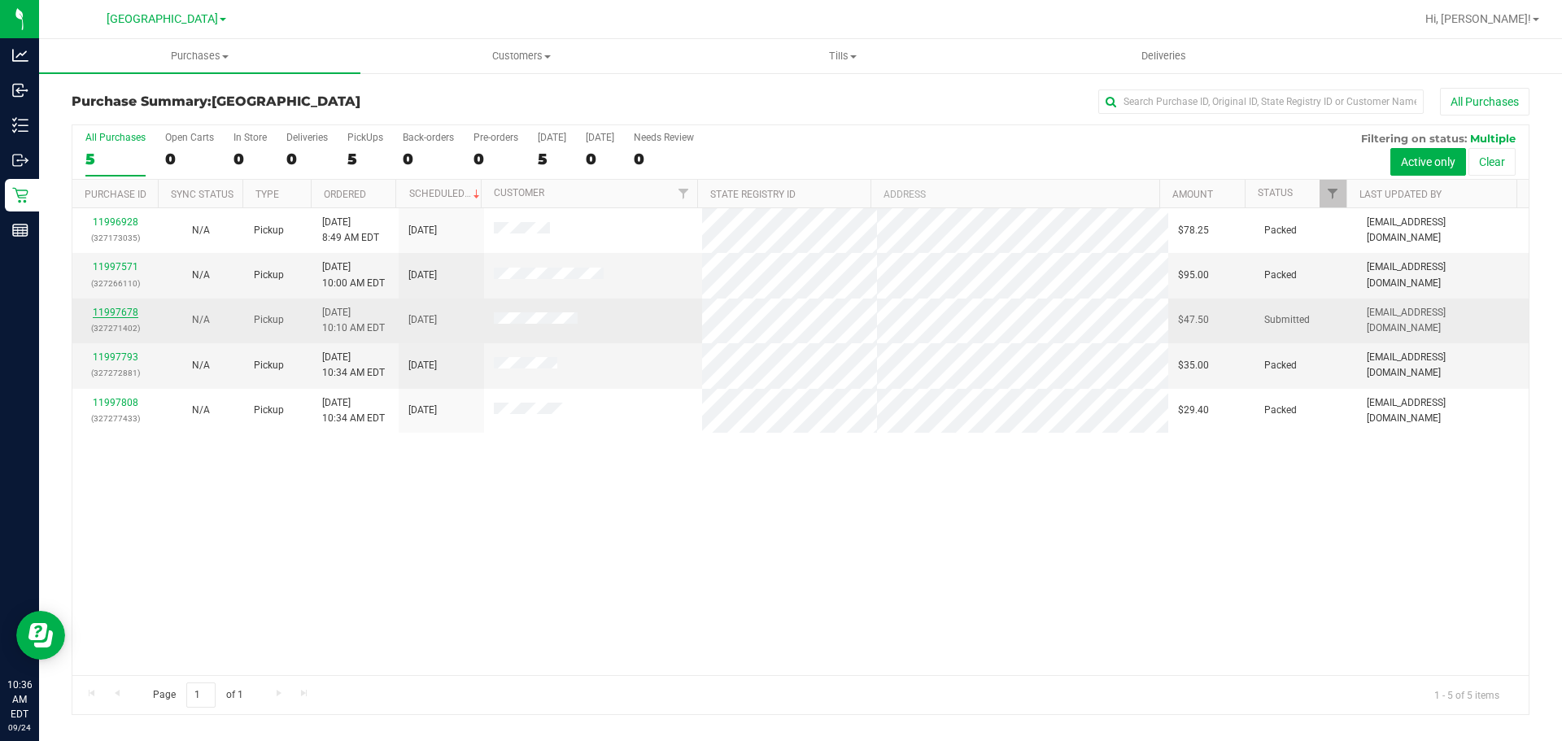
click at [119, 309] on link "11997678" at bounding box center [116, 312] width 46 height 11
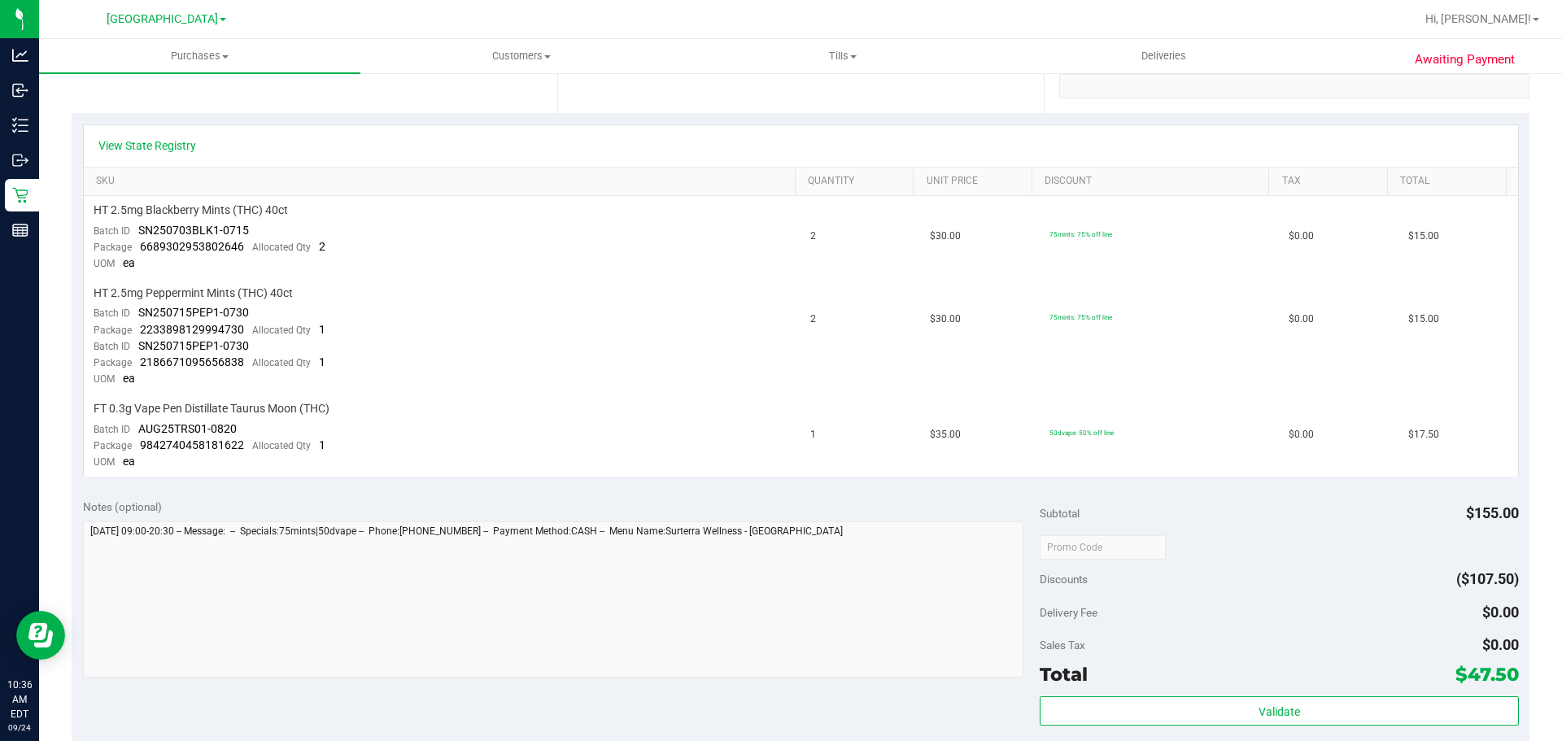
scroll to position [570, 0]
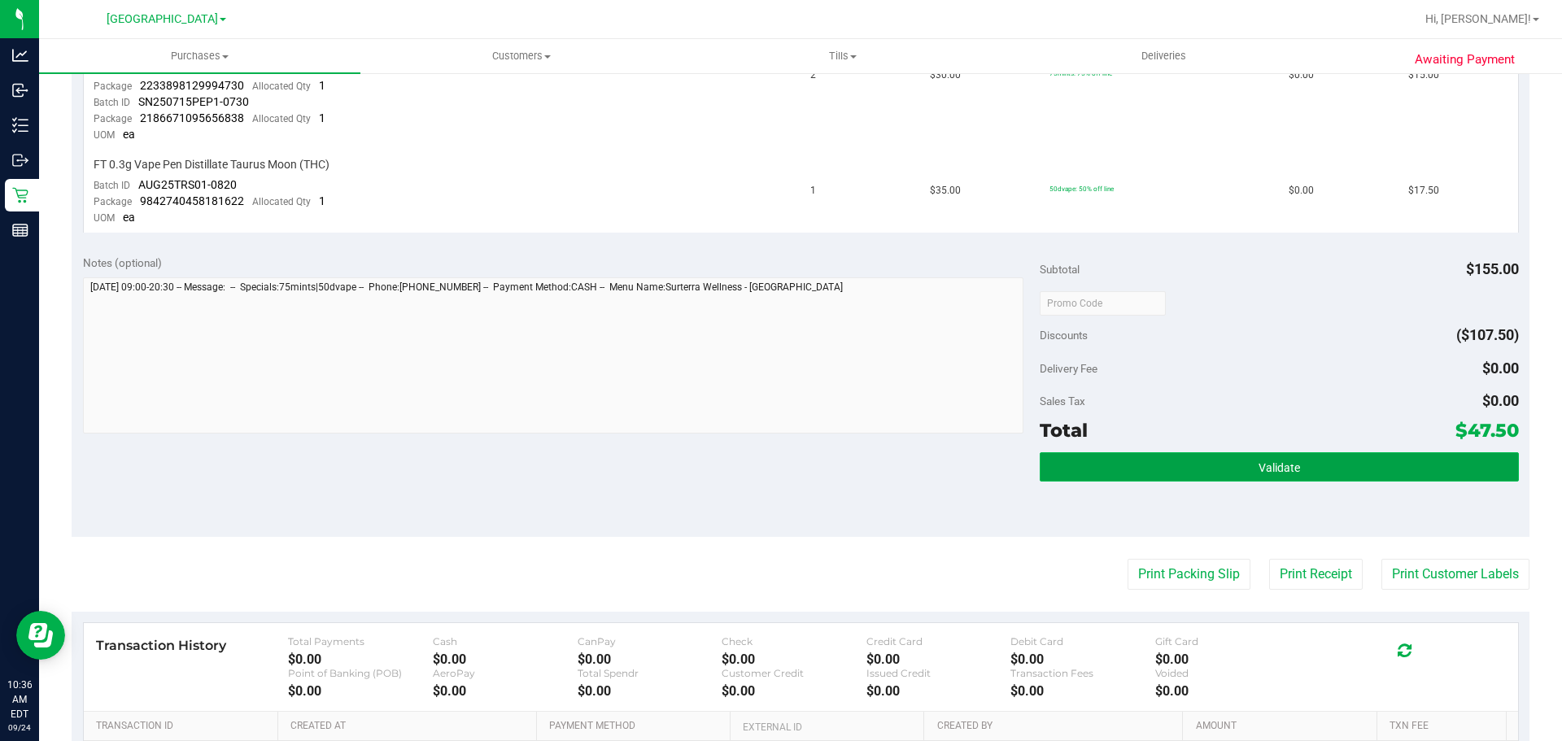
click at [1182, 475] on button "Validate" at bounding box center [1279, 466] width 478 height 29
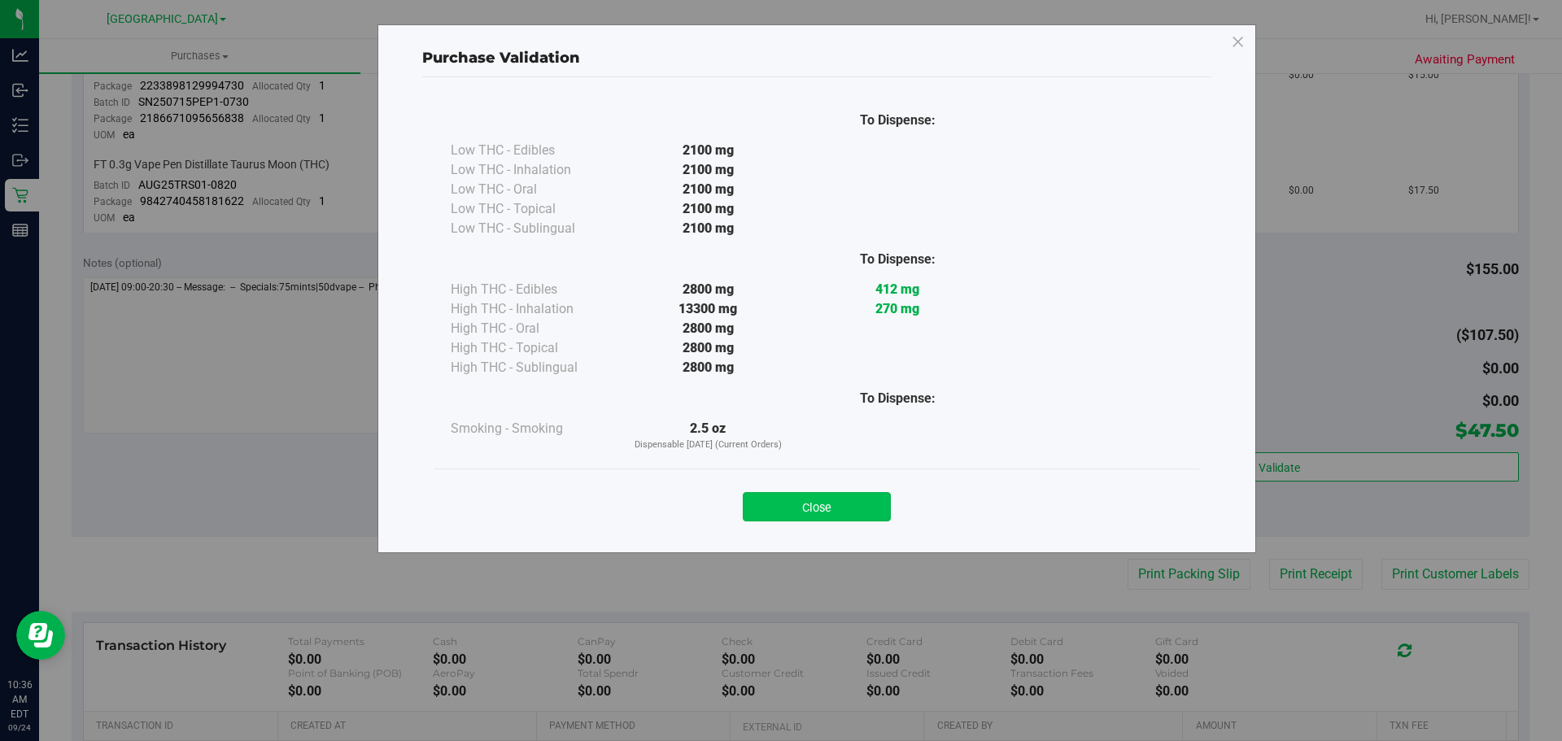
click at [802, 510] on button "Close" at bounding box center [817, 506] width 148 height 29
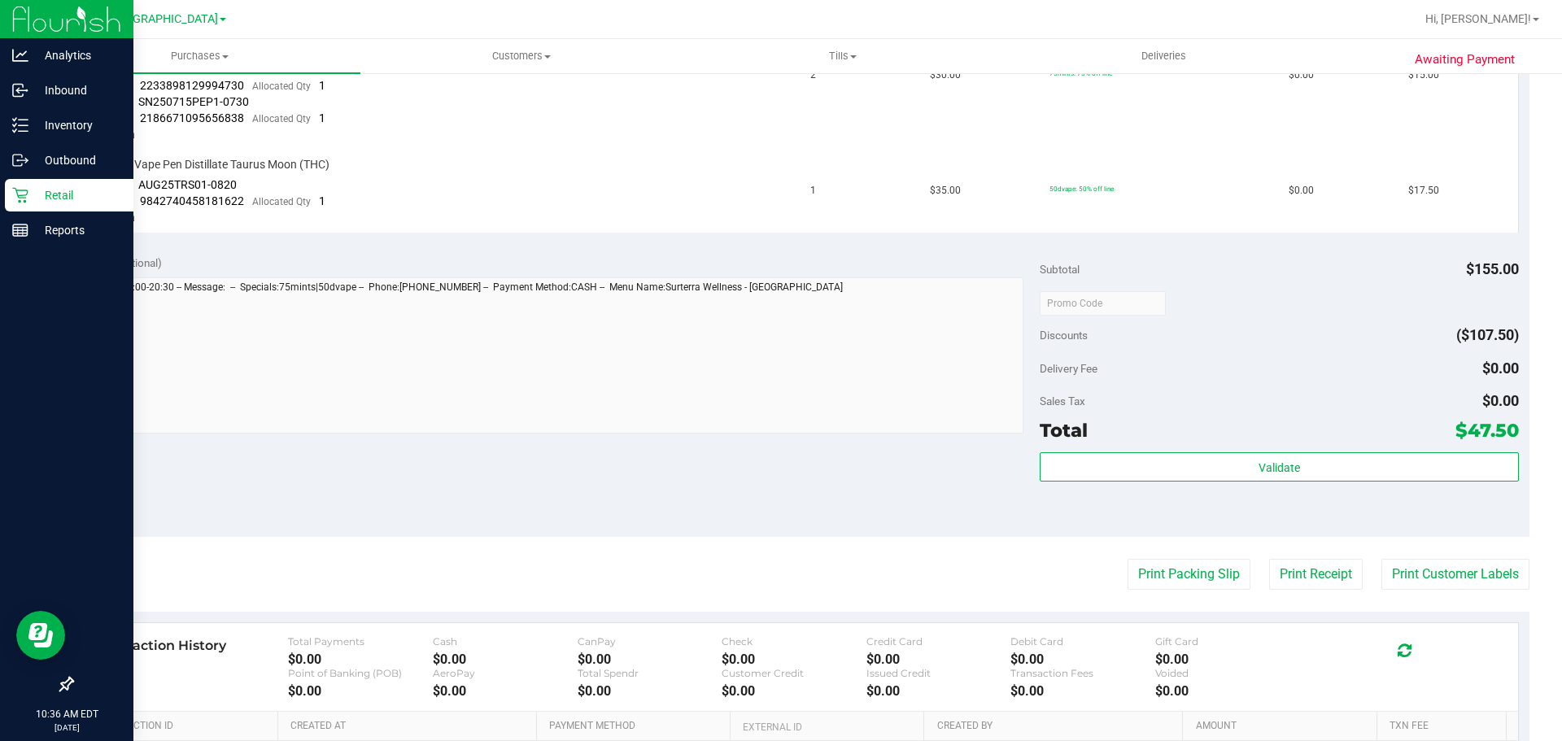
click at [33, 193] on p "Retail" at bounding box center [77, 196] width 98 height 20
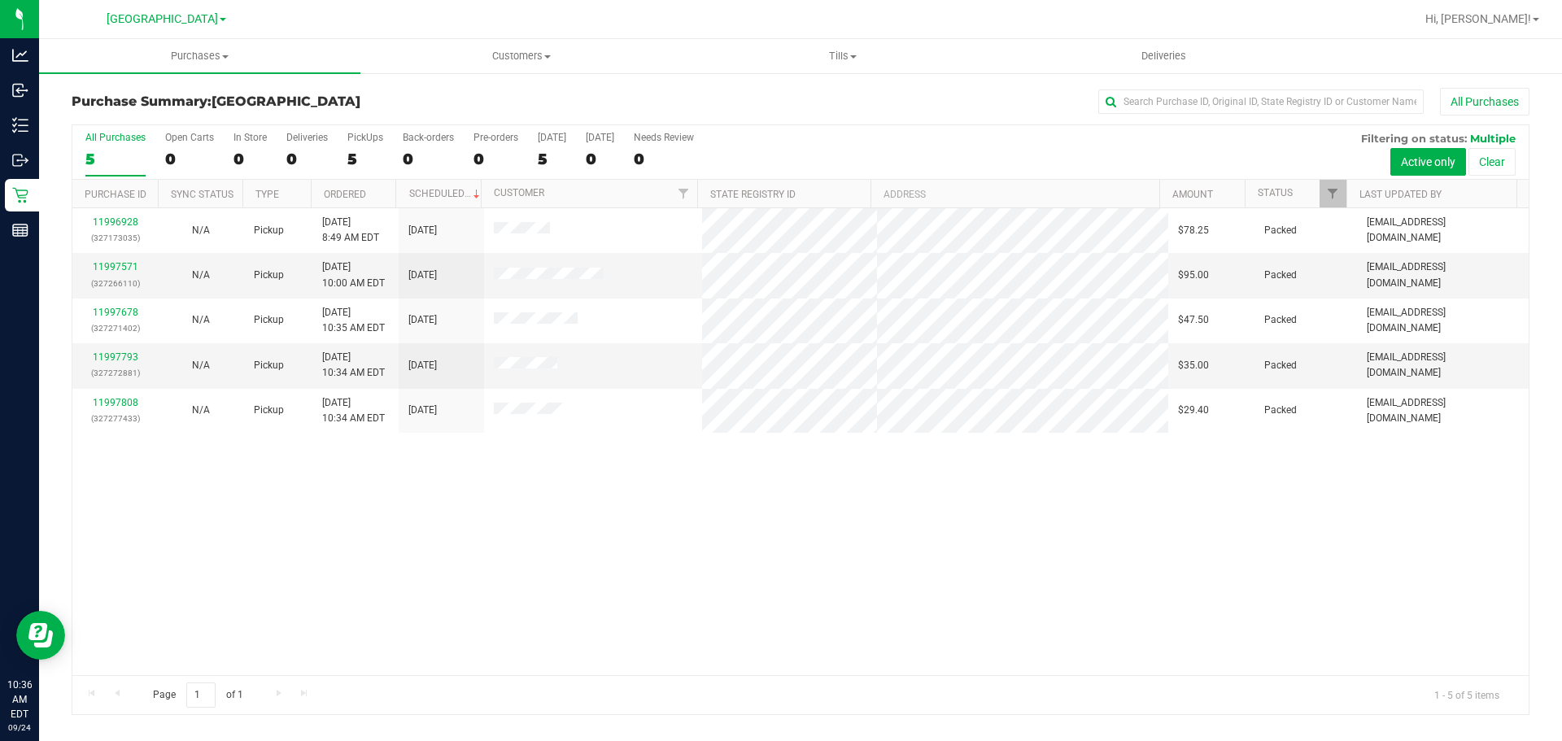
click at [949, 102] on div "All Purchases" at bounding box center [1043, 102] width 972 height 28
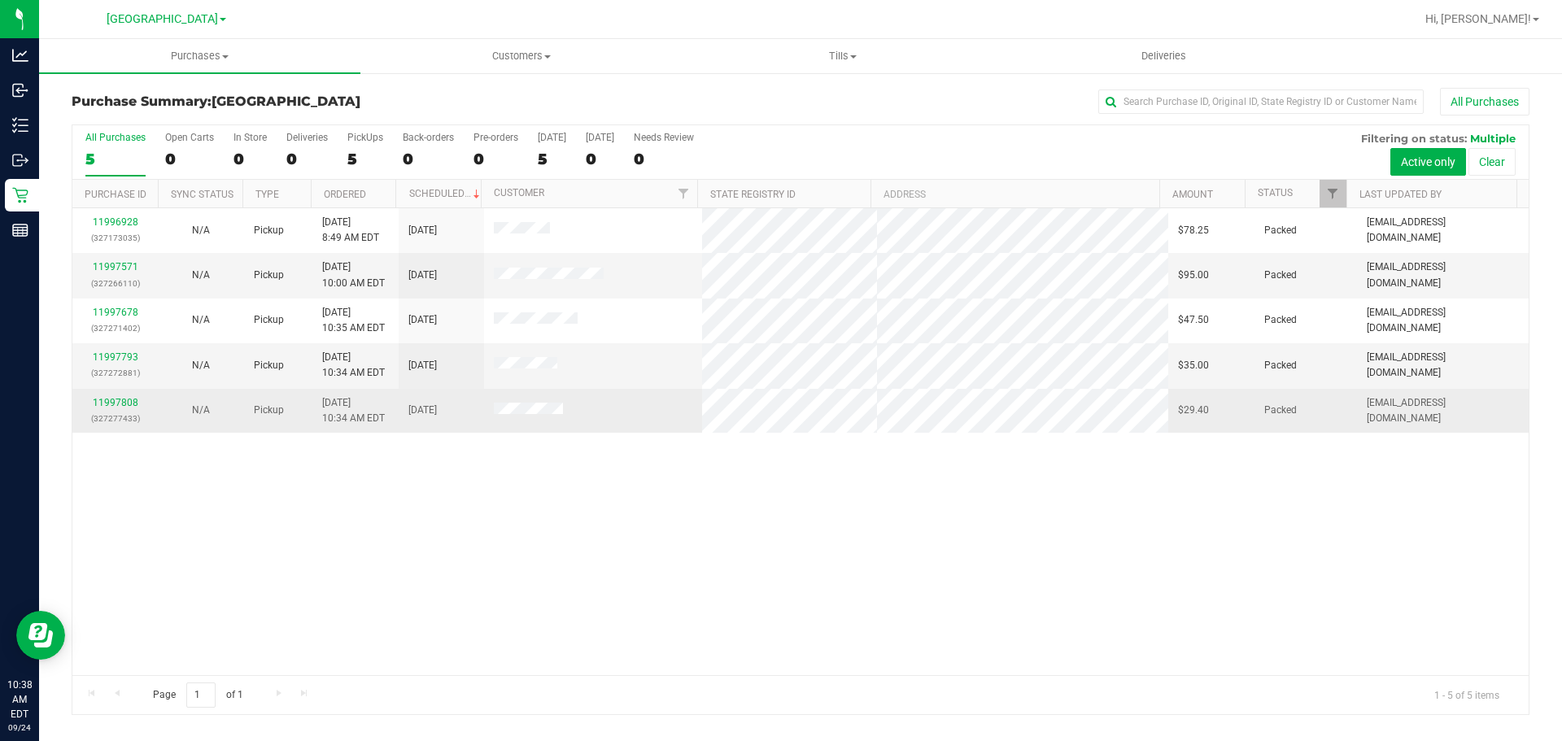
click at [520, 425] on td at bounding box center [593, 411] width 219 height 44
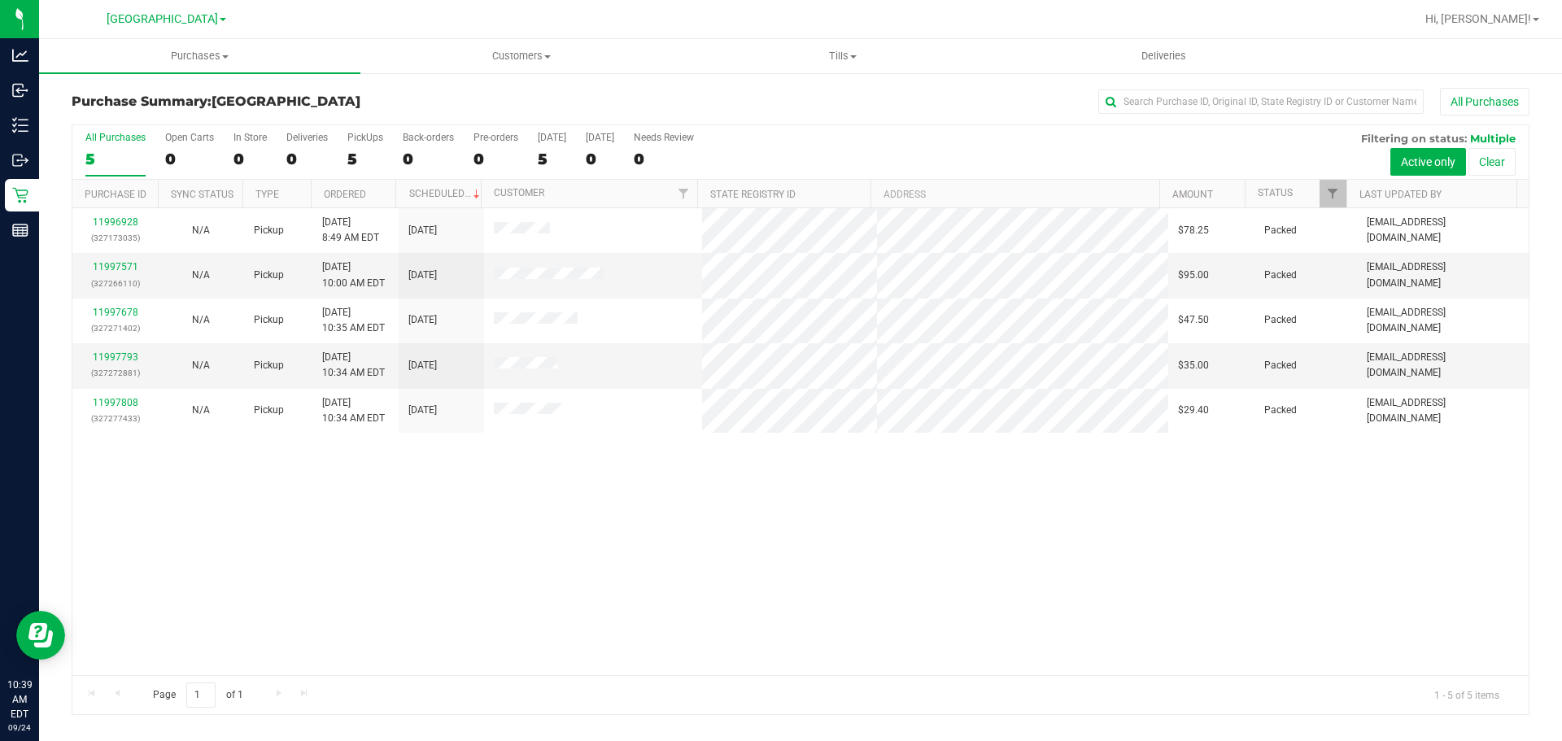
click at [591, 499] on div "11996928 (327173035) N/A Pickup 9/24/2025 8:49 AM EDT 9/24/2025 $78.25 Packed a…" at bounding box center [800, 441] width 1457 height 467
click at [176, 614] on div "11996928 (327173035) N/A Pickup 9/24/2025 8:49 AM EDT 9/24/2025 $78.25 Packed a…" at bounding box center [800, 441] width 1457 height 467
click at [492, 479] on div "11996928 (327173035) N/A Pickup 9/24/2025 8:49 AM EDT 9/24/2025 $78.25 Packed a…" at bounding box center [800, 441] width 1457 height 467
click at [847, 574] on div "11996928 (327173035) N/A Pickup 9/24/2025 8:49 AM EDT 9/24/2025 $78.25 Packed a…" at bounding box center [800, 441] width 1457 height 467
click at [591, 502] on div "11996928 (327173035) N/A Pickup 9/24/2025 8:49 AM EDT 9/24/2025 $78.25 Packed a…" at bounding box center [800, 441] width 1457 height 467
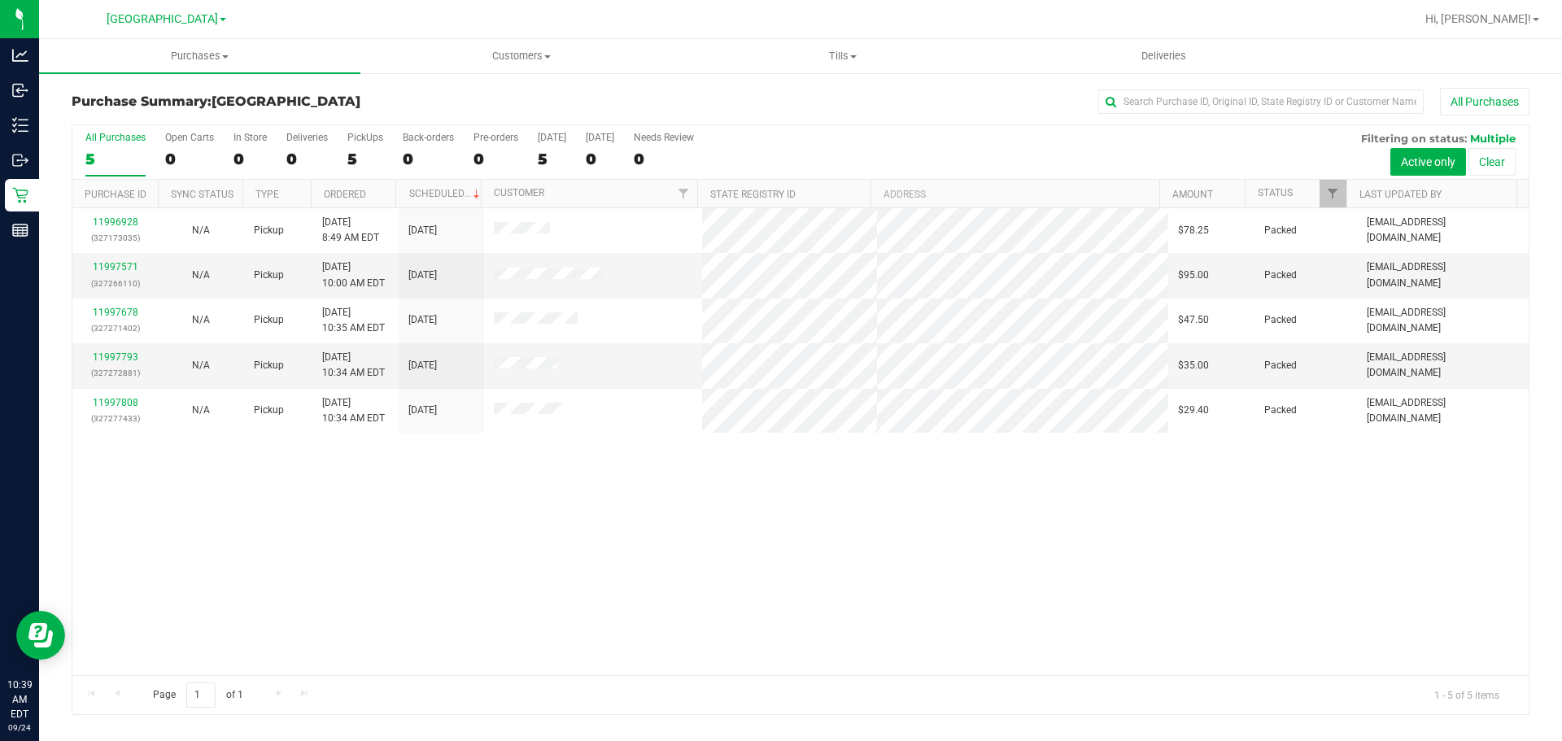
click at [930, 561] on div "11996928 (327173035) N/A Pickup 9/24/2025 8:49 AM EDT 9/24/2025 $78.25 Packed a…" at bounding box center [800, 441] width 1457 height 467
click at [706, 458] on div "11996928 (327173035) N/A Pickup 9/24/2025 8:49 AM EDT 9/24/2025 $78.25 Packed a…" at bounding box center [800, 441] width 1457 height 467
click at [689, 461] on div "11996928 (327173035) N/A Pickup 9/24/2025 8:49 AM EDT 9/24/2025 $78.25 Packed a…" at bounding box center [800, 441] width 1457 height 467
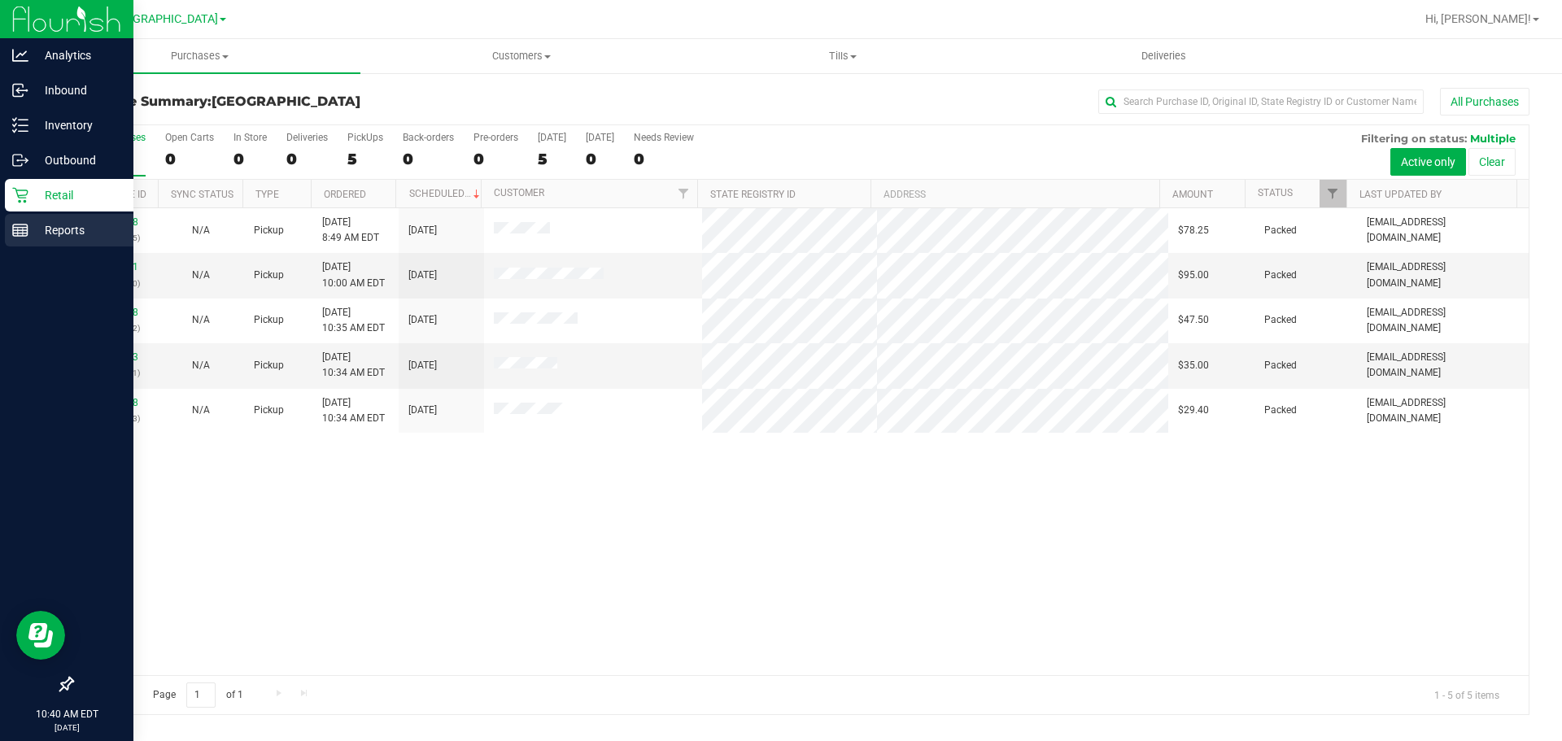
click at [14, 225] on rect at bounding box center [20, 230] width 15 height 11
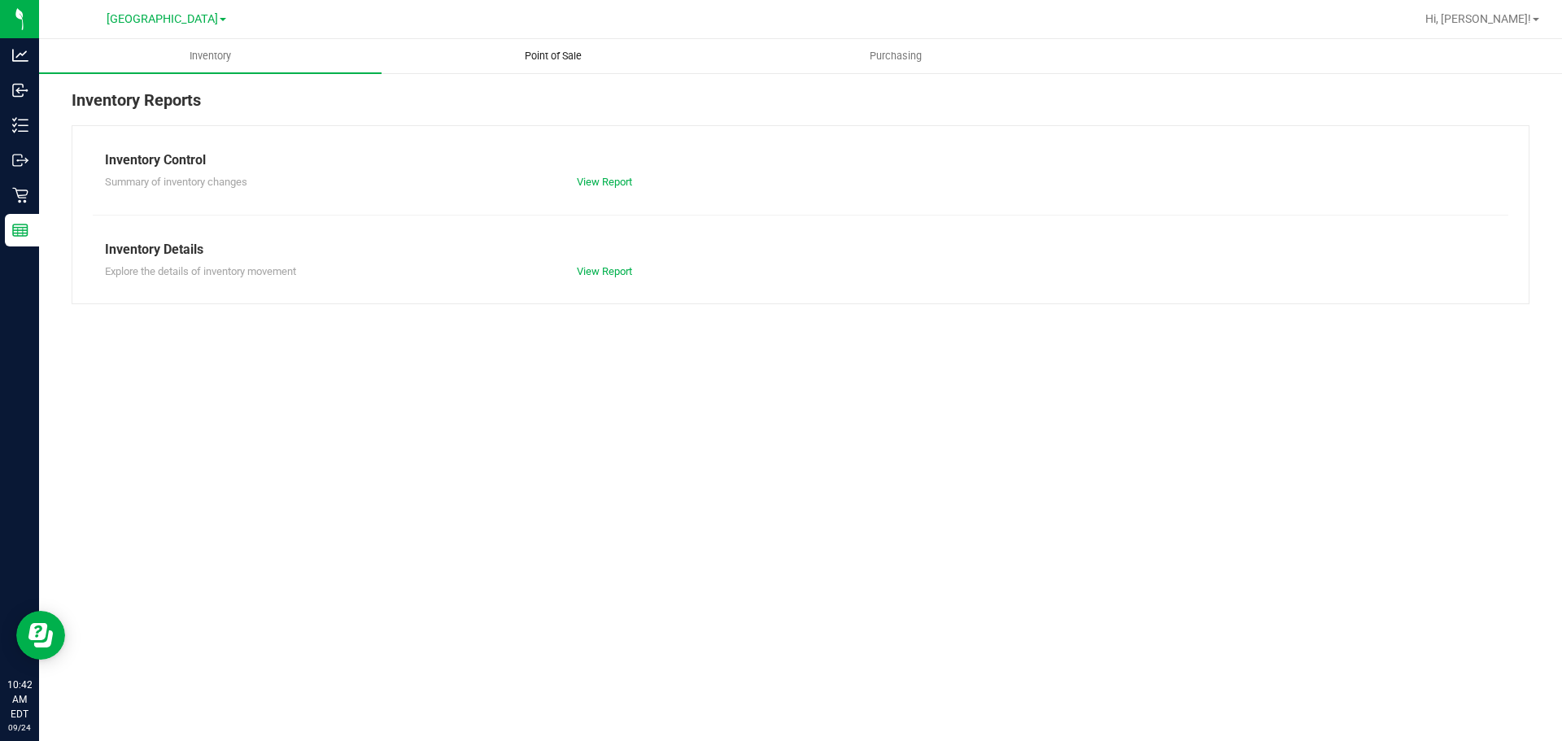
click at [583, 55] on span "Point of Sale" at bounding box center [553, 56] width 101 height 15
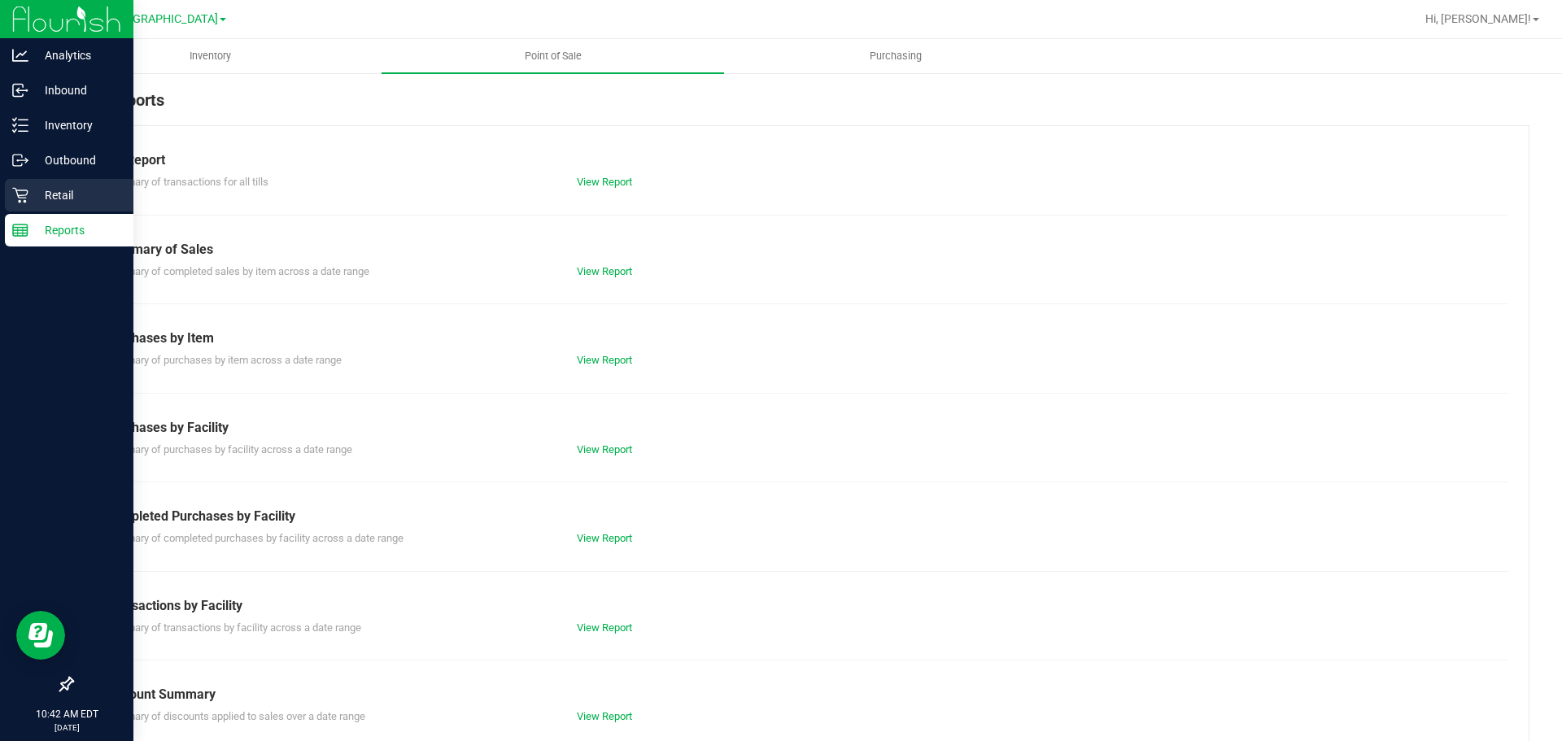
click at [8, 201] on div "Retail" at bounding box center [69, 195] width 129 height 33
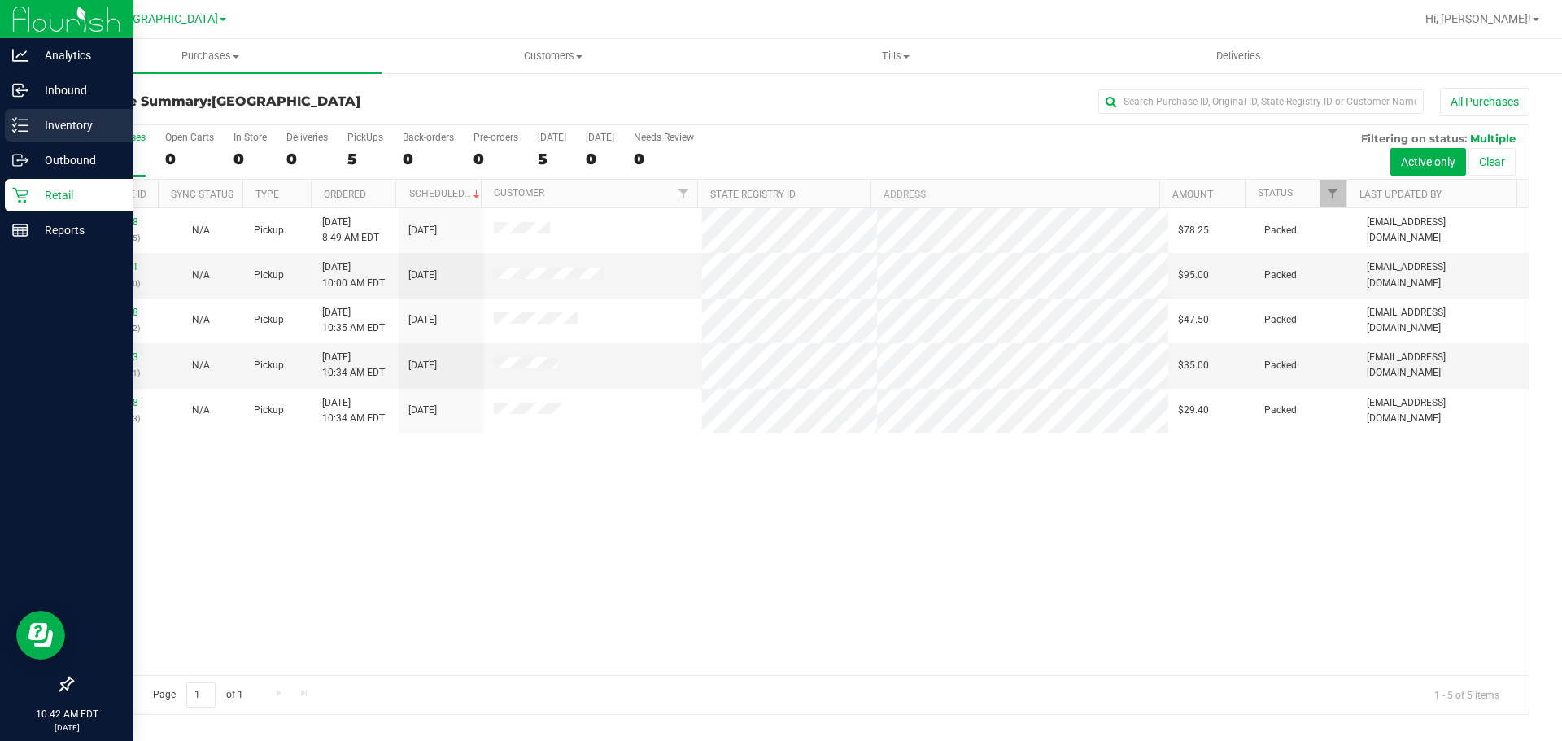
click at [33, 138] on div "Inventory" at bounding box center [69, 125] width 129 height 33
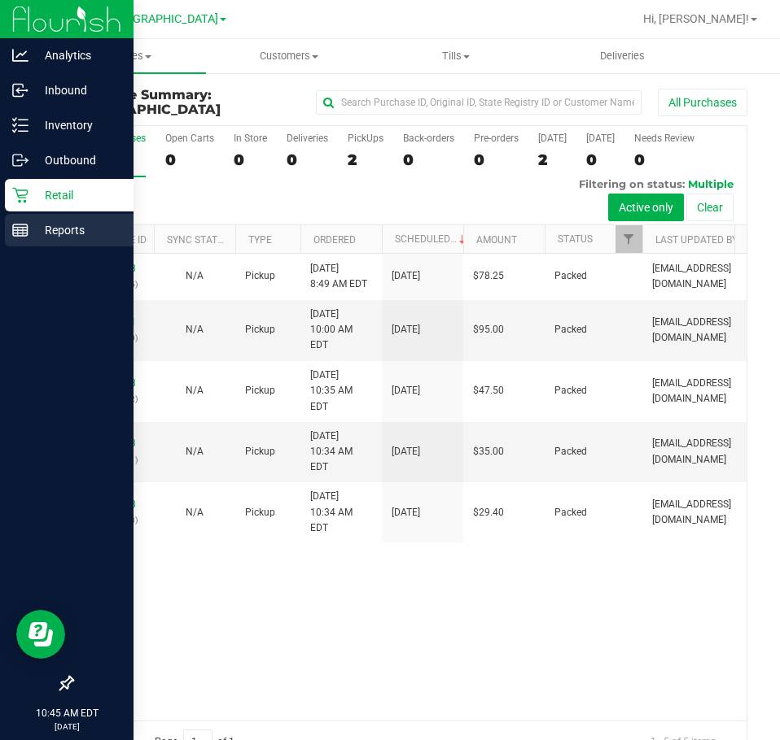
click at [18, 224] on icon at bounding box center [20, 230] width 16 height 16
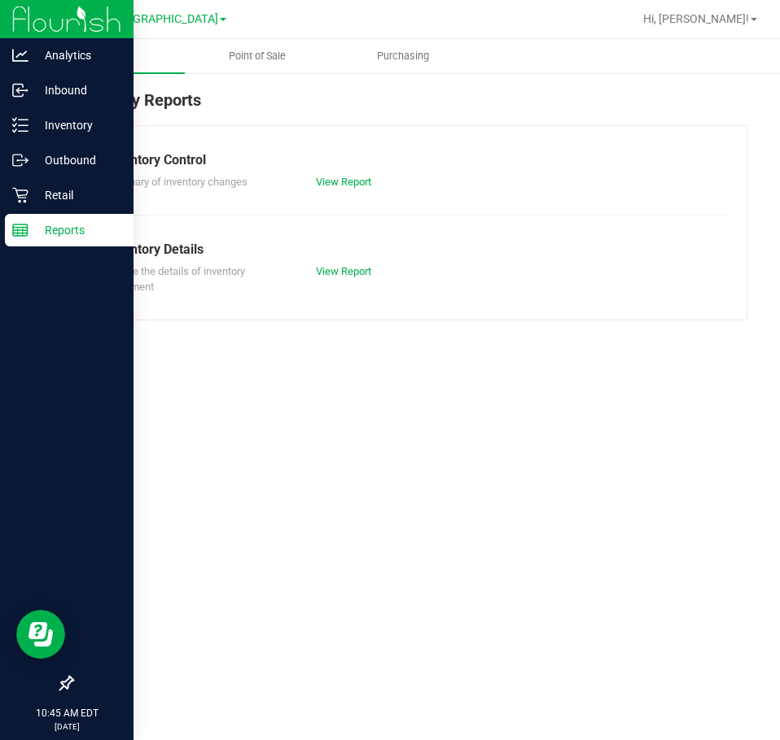
click at [279, 454] on div "Inventory Point of Sale Purchasing Inventory Reports Inventory Control Summary …" at bounding box center [409, 389] width 740 height 701
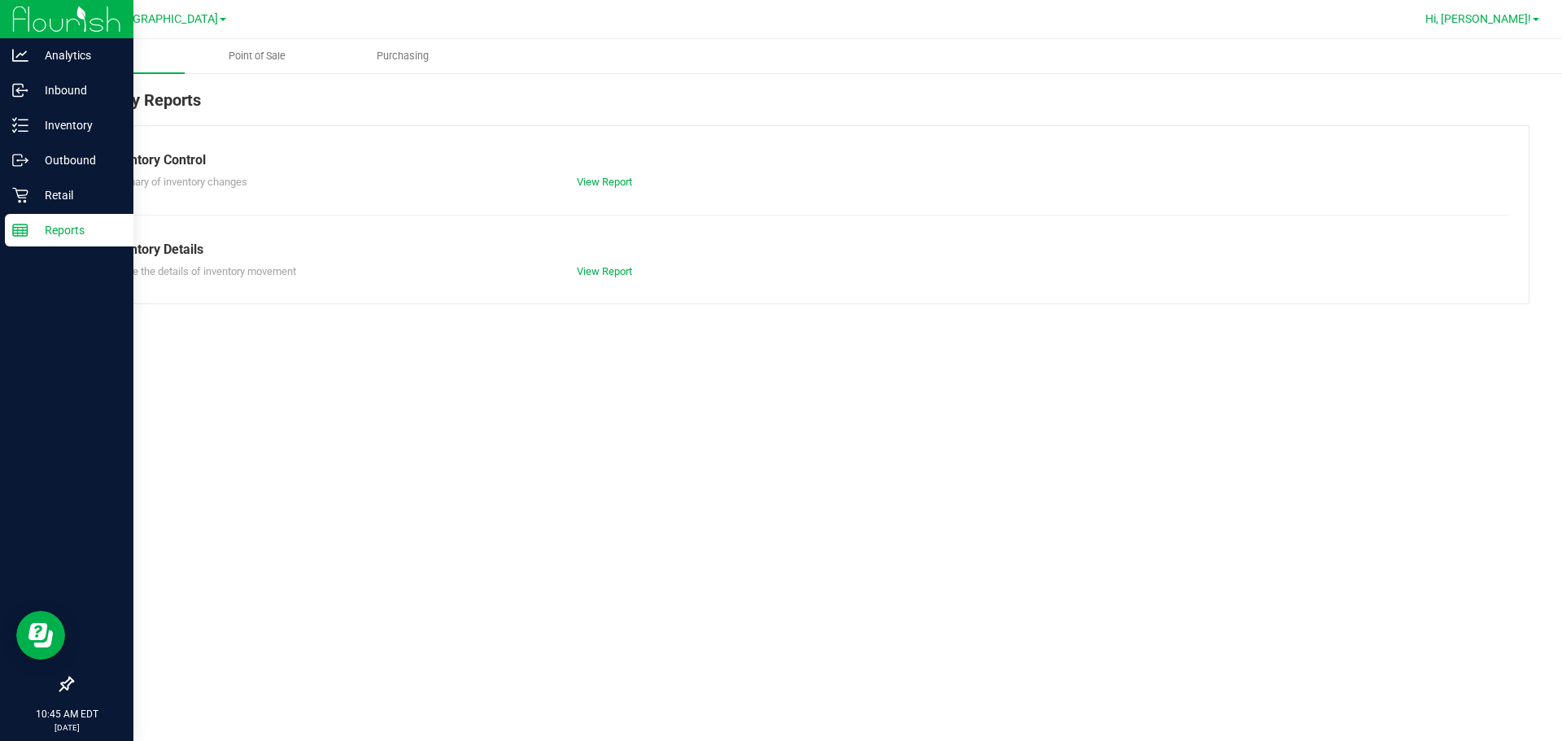
click at [779, 18] on span "Hi, [PERSON_NAME]!" at bounding box center [1479, 18] width 106 height 13
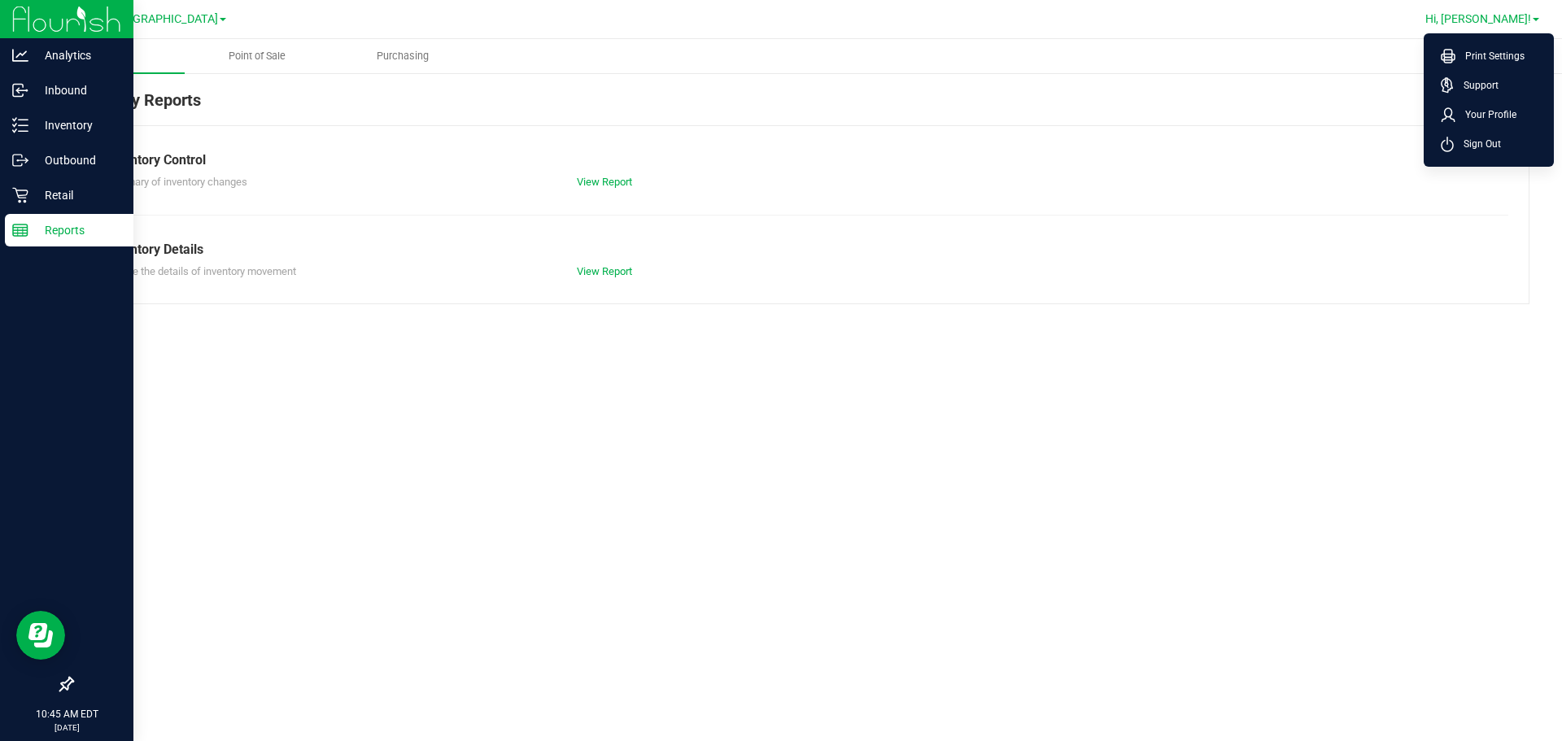
click at [779, 130] on li "Sign Out" at bounding box center [1489, 143] width 122 height 29
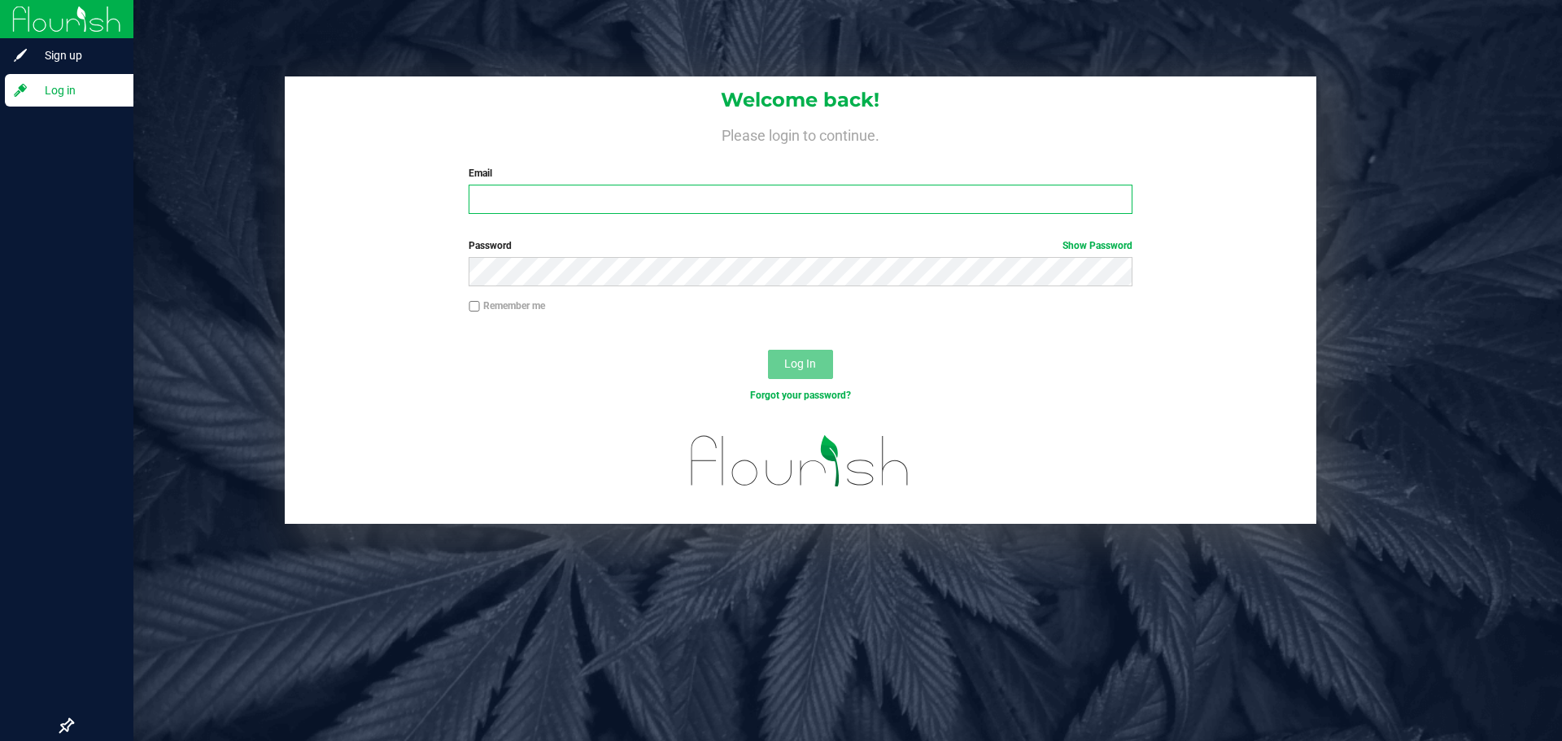
click at [779, 195] on input "Email" at bounding box center [800, 199] width 663 height 29
type input "[EMAIL_ADDRESS][DOMAIN_NAME]"
click at [768, 350] on button "Log In" at bounding box center [800, 364] width 65 height 29
